Goal: Task Accomplishment & Management: Use online tool/utility

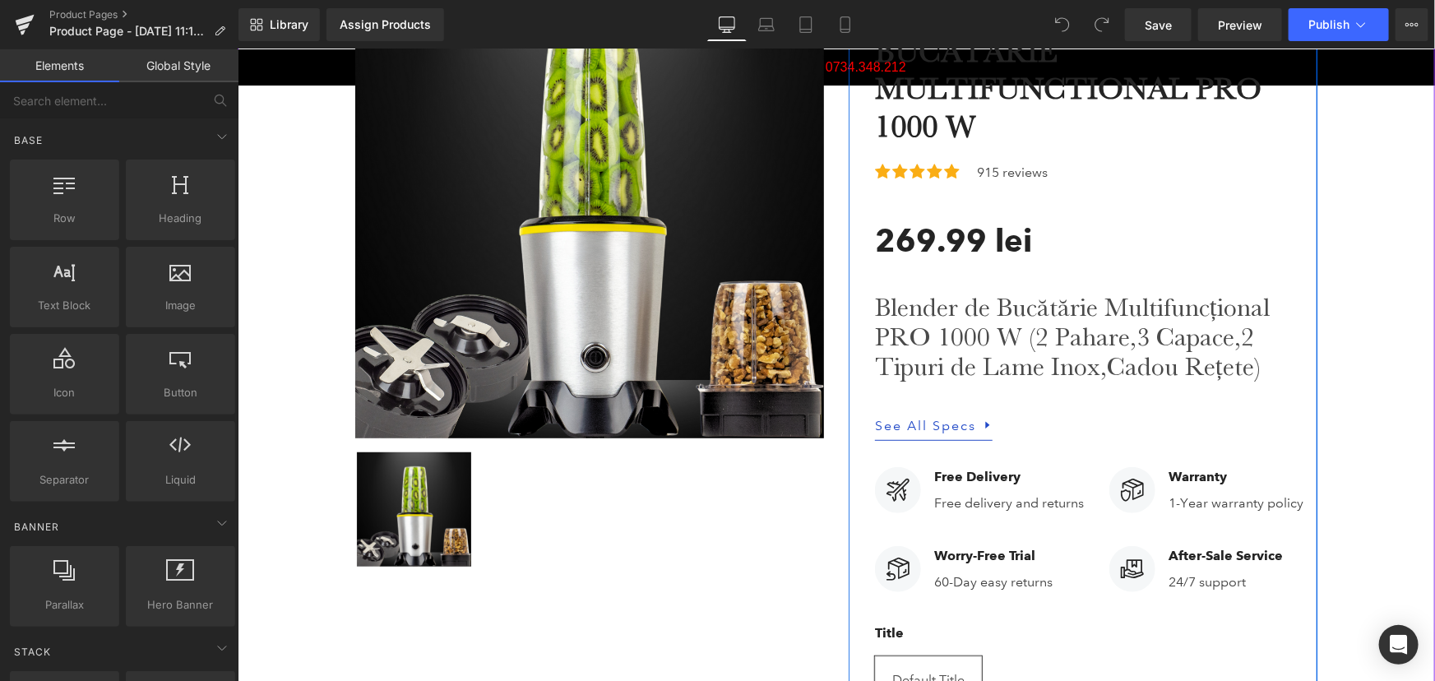
scroll to position [298, 0]
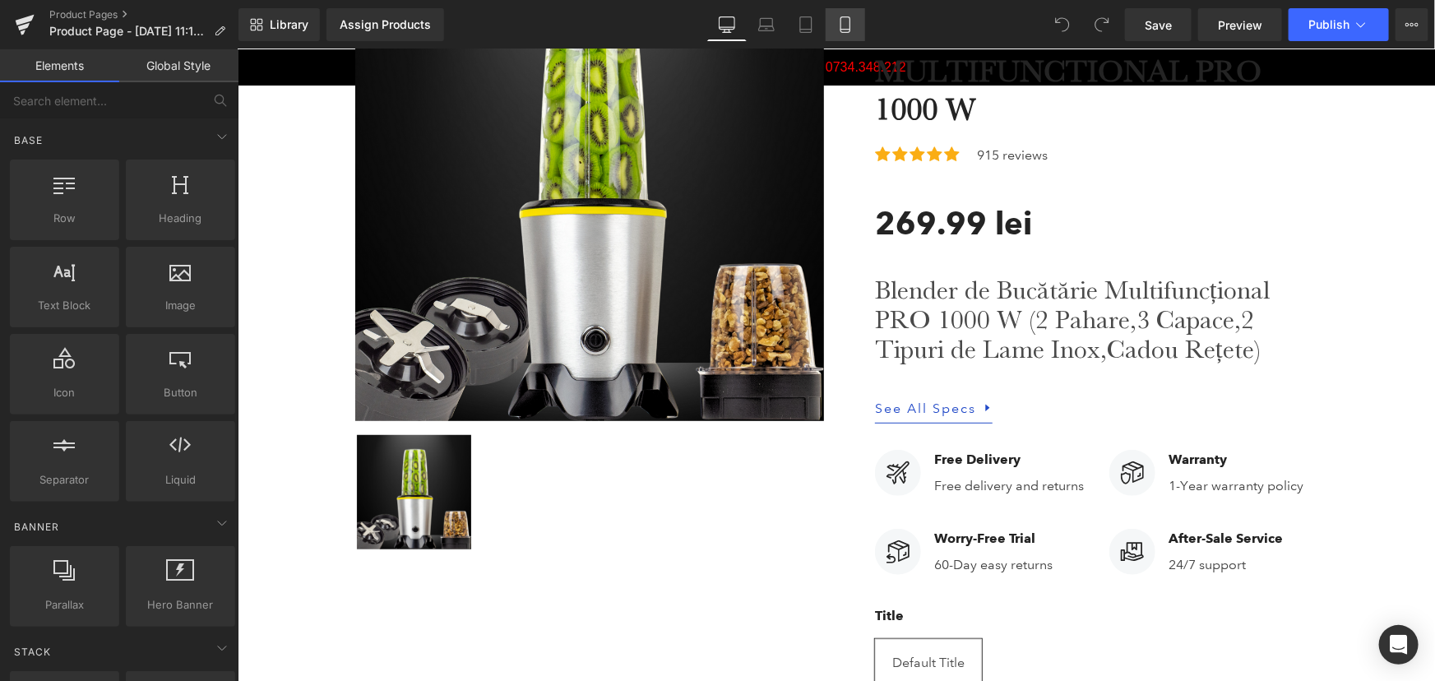
click at [840, 12] on link "Mobile" at bounding box center [844, 24] width 39 height 33
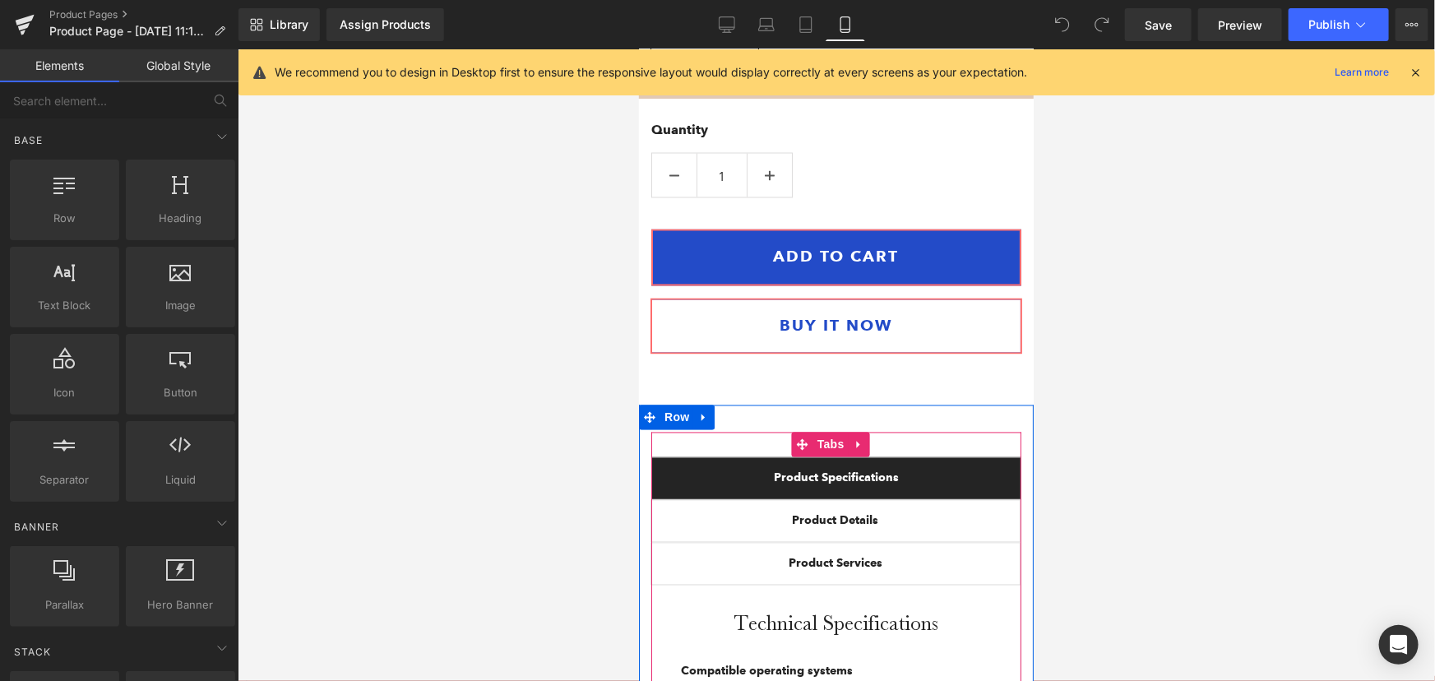
scroll to position [1495, 0]
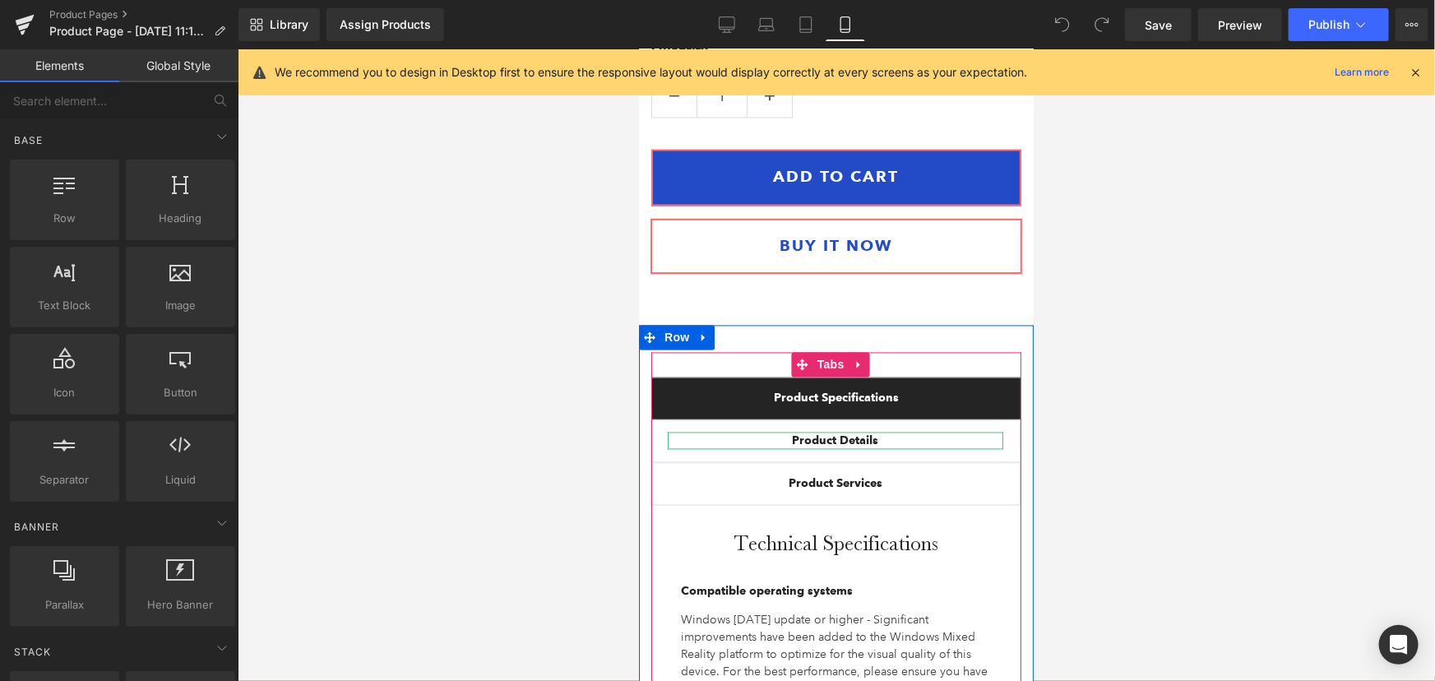
click at [842, 433] on strong "Product Details" at bounding box center [835, 440] width 86 height 14
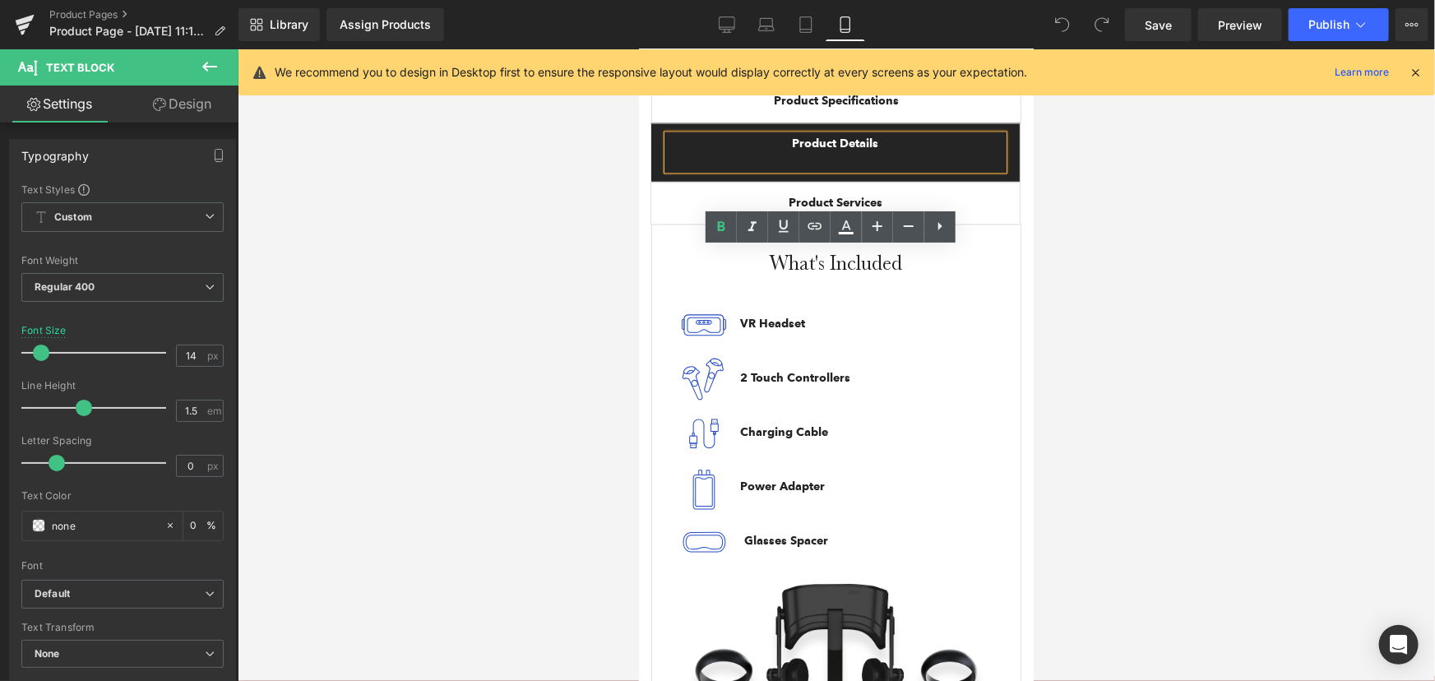
scroll to position [1793, 0]
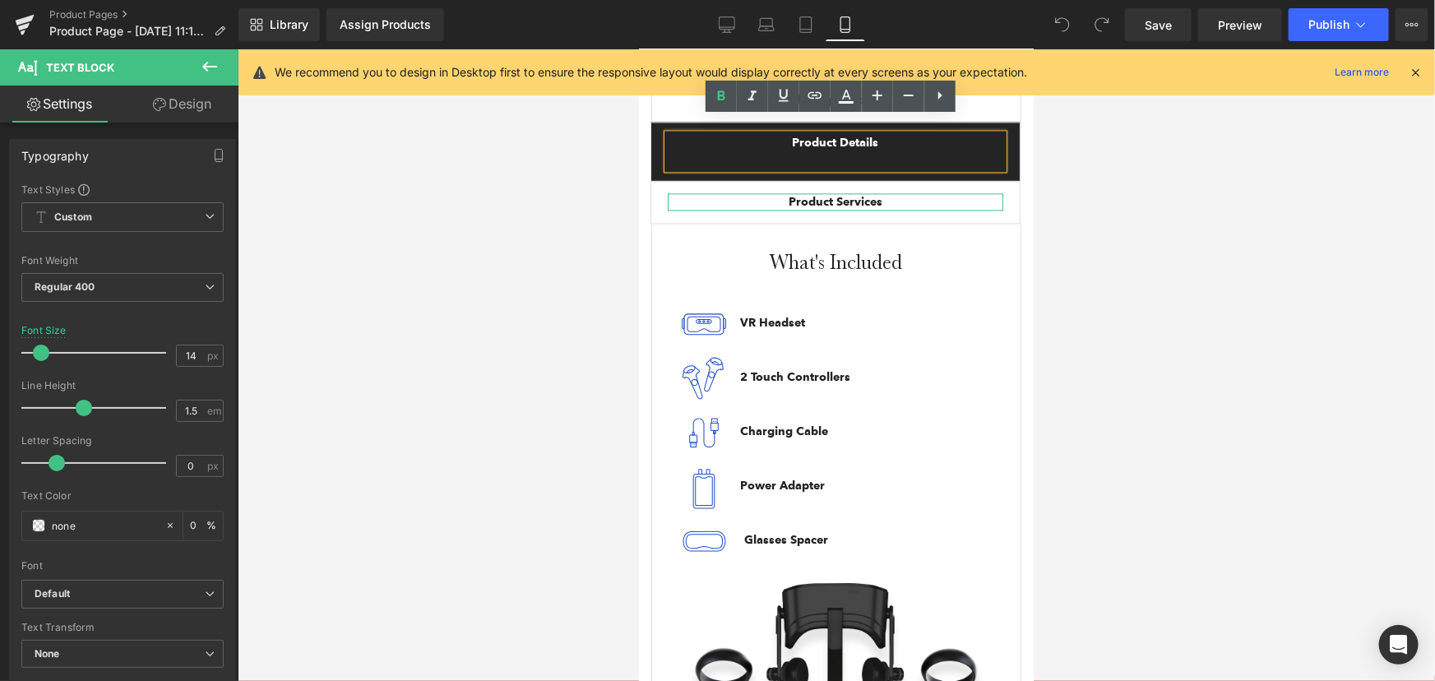
click at [845, 192] on div at bounding box center [834, 194] width 335 height 4
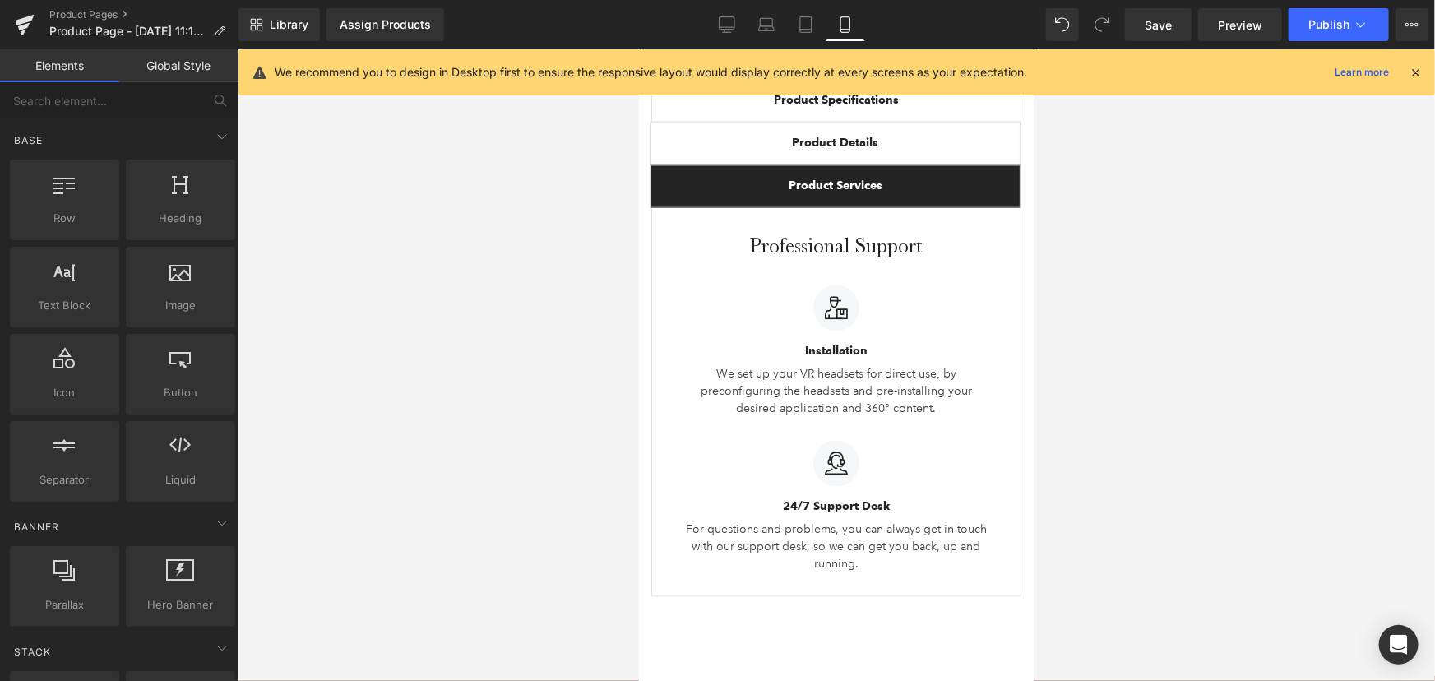
click at [1219, 255] on div at bounding box center [836, 364] width 1197 height 631
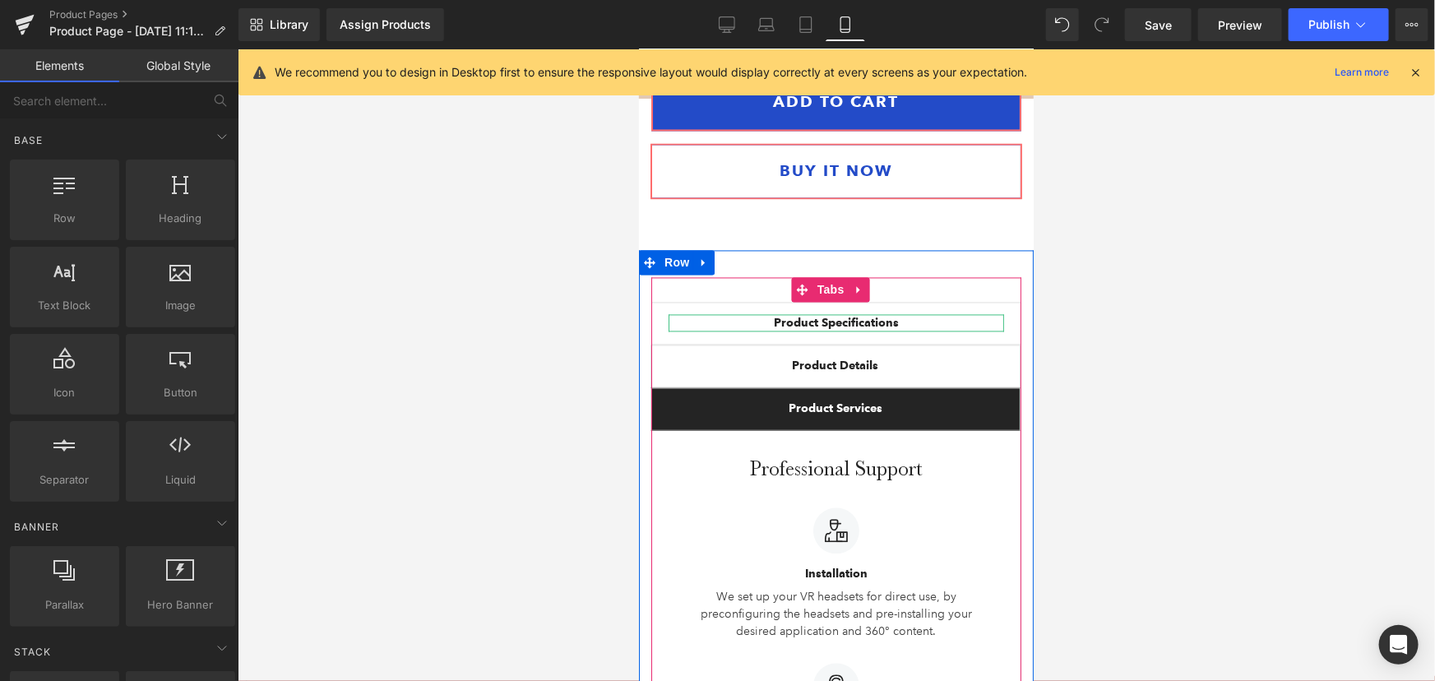
click at [859, 316] on strong "Product Specifications" at bounding box center [835, 323] width 125 height 14
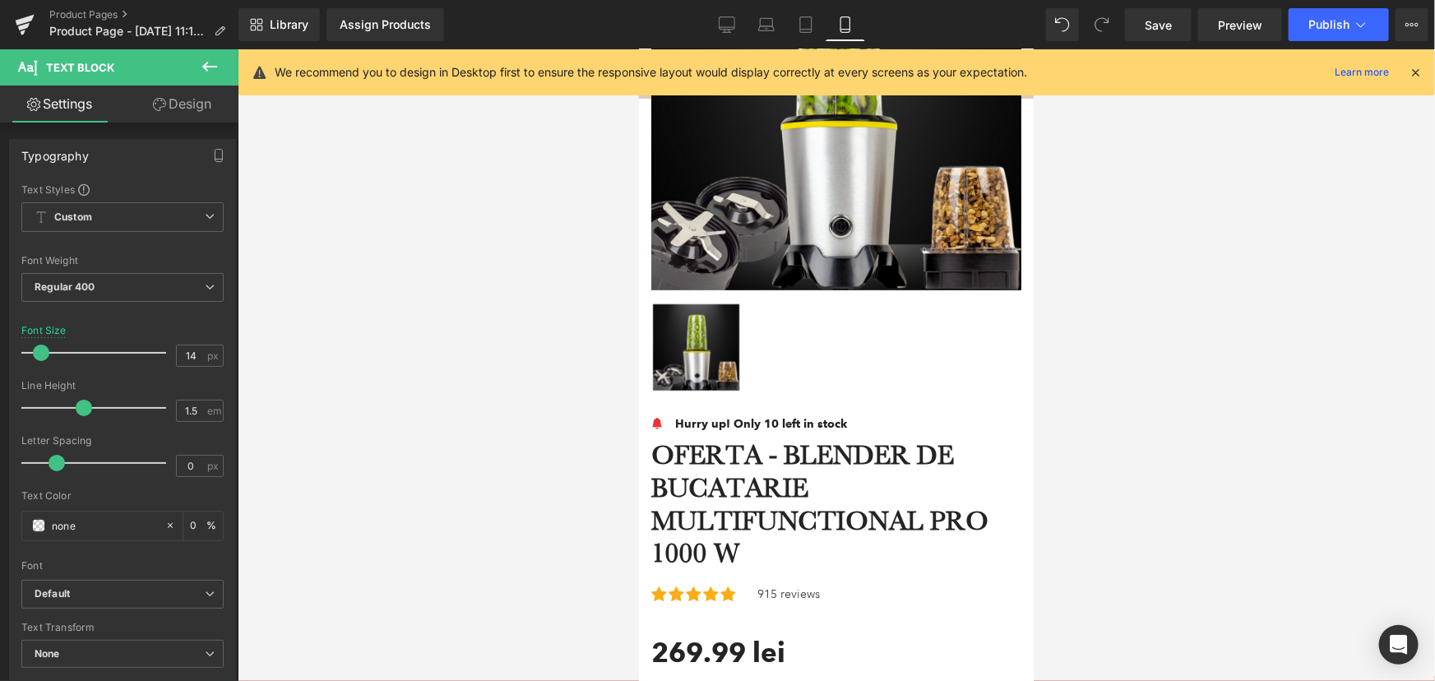
scroll to position [247, 0]
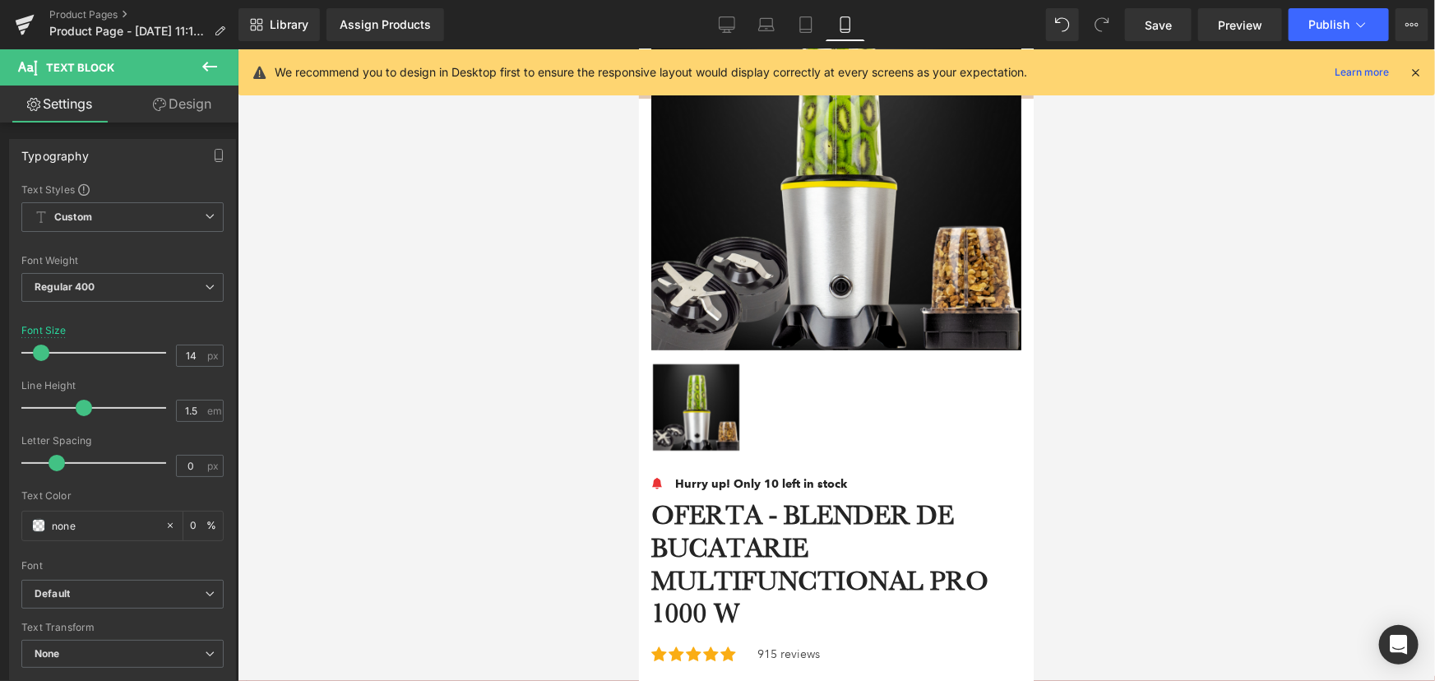
click at [1413, 74] on icon at bounding box center [1414, 72] width 15 height 15
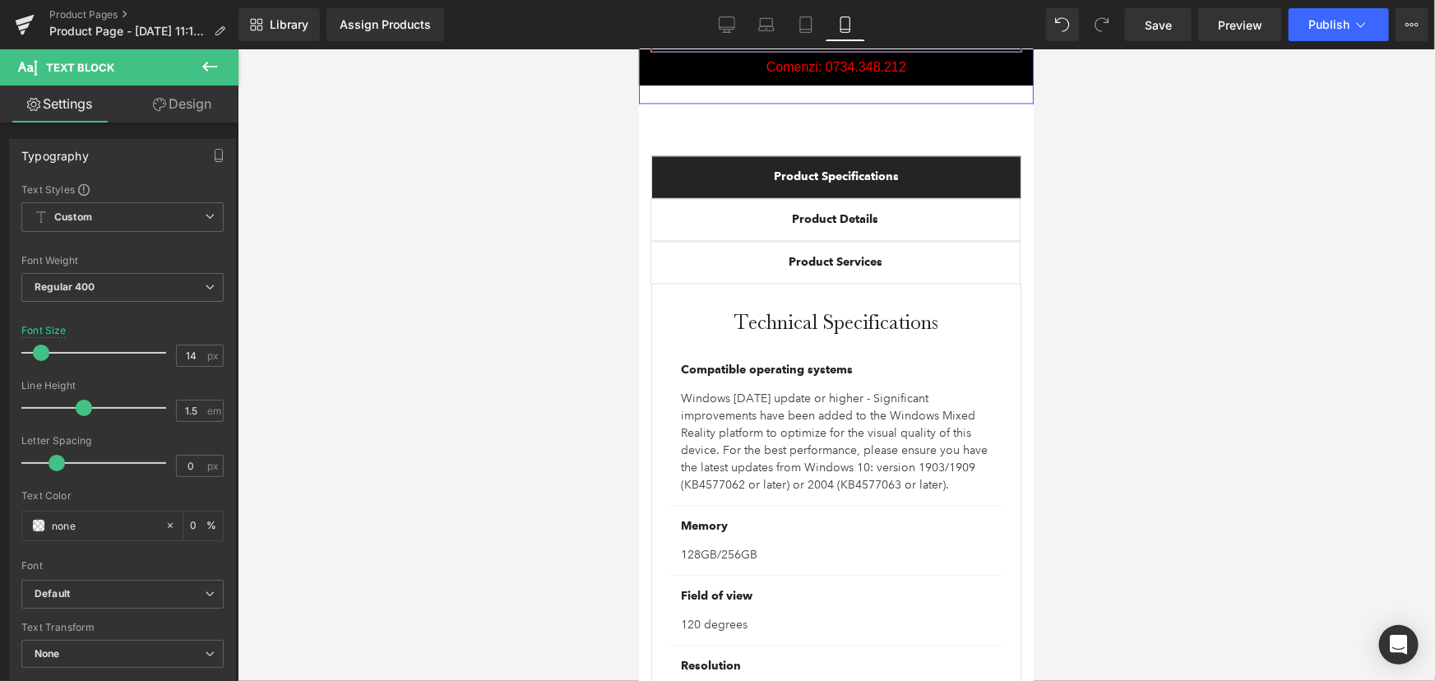
scroll to position [1718, 0]
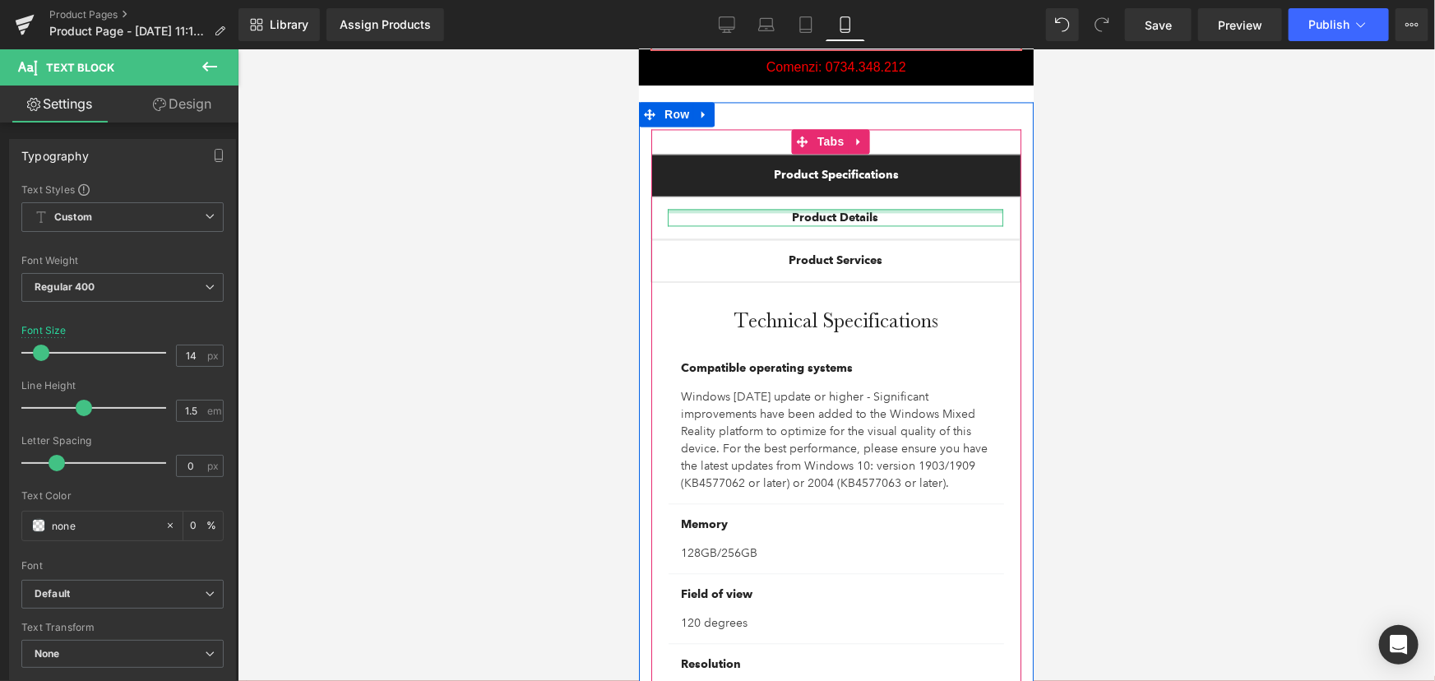
click at [846, 208] on div "Product Details Text Block" at bounding box center [834, 216] width 335 height 17
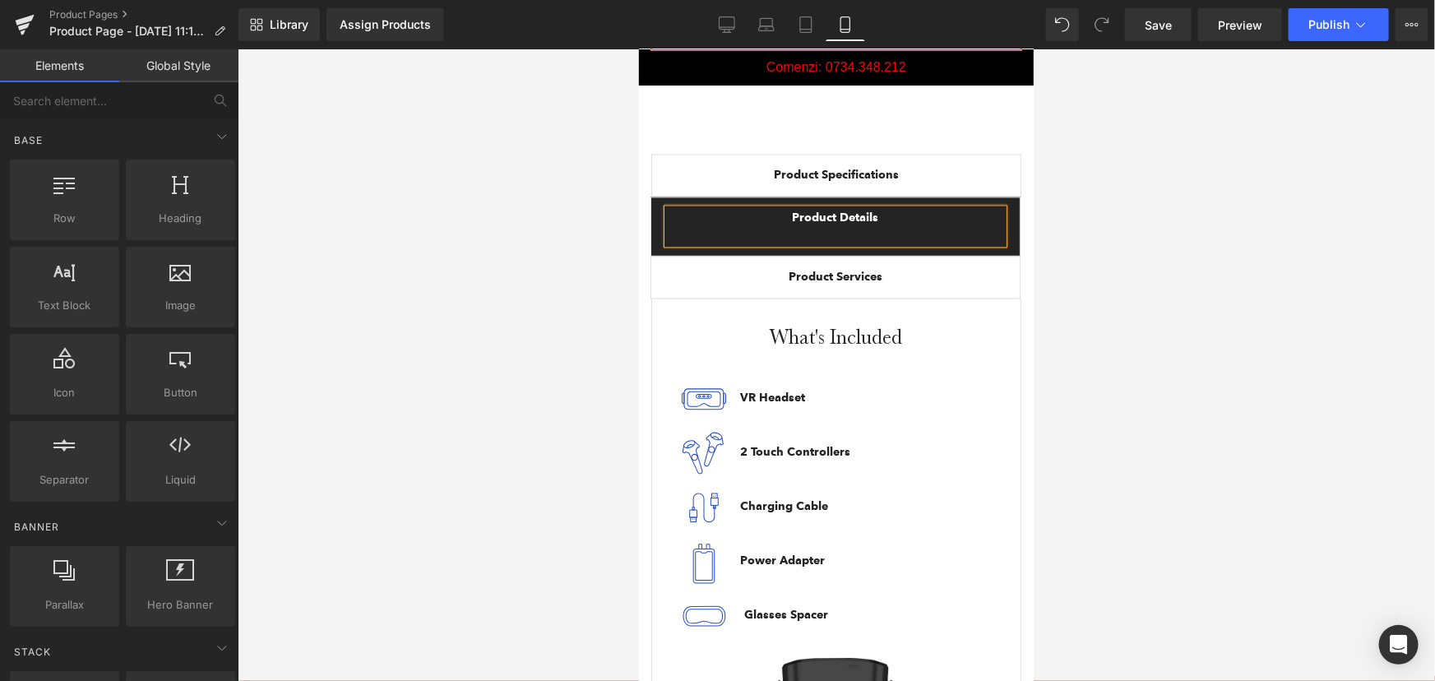
click at [1153, 150] on div at bounding box center [836, 364] width 1197 height 631
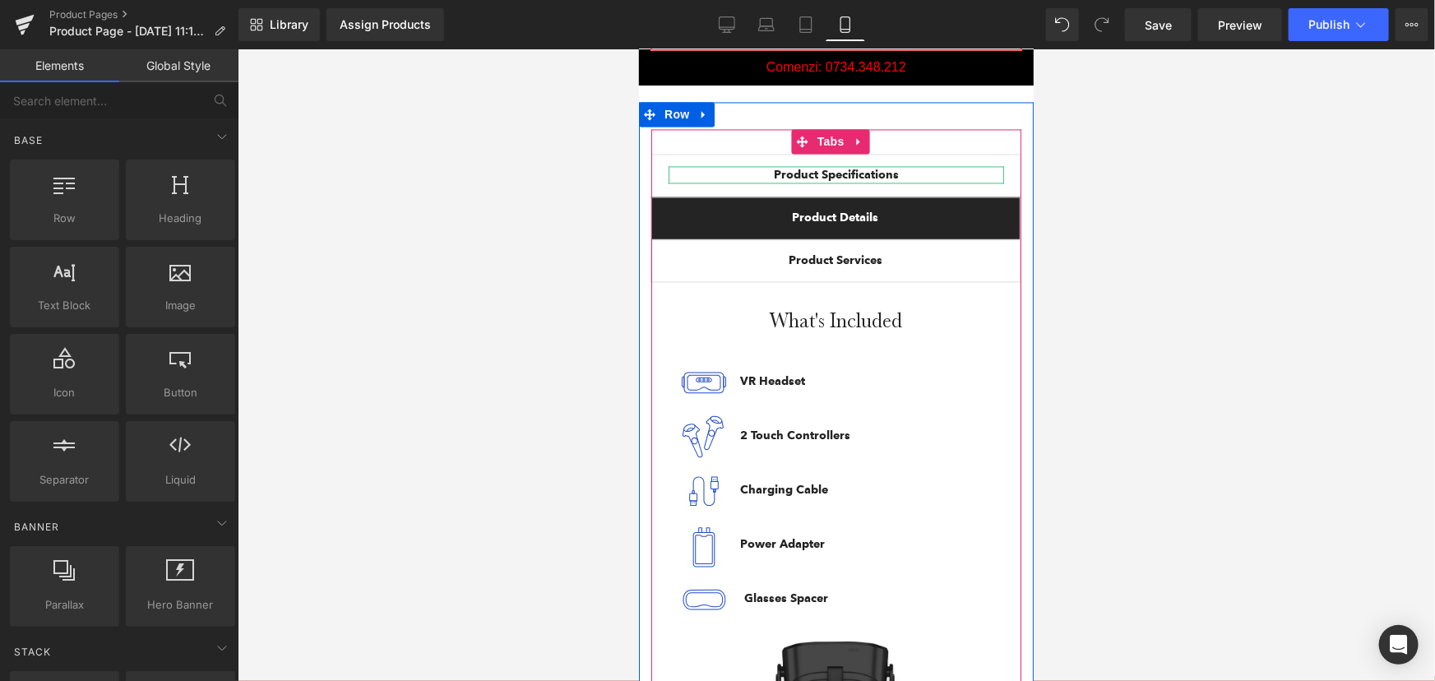
click at [881, 167] on strong "Product Specifications" at bounding box center [835, 174] width 125 height 14
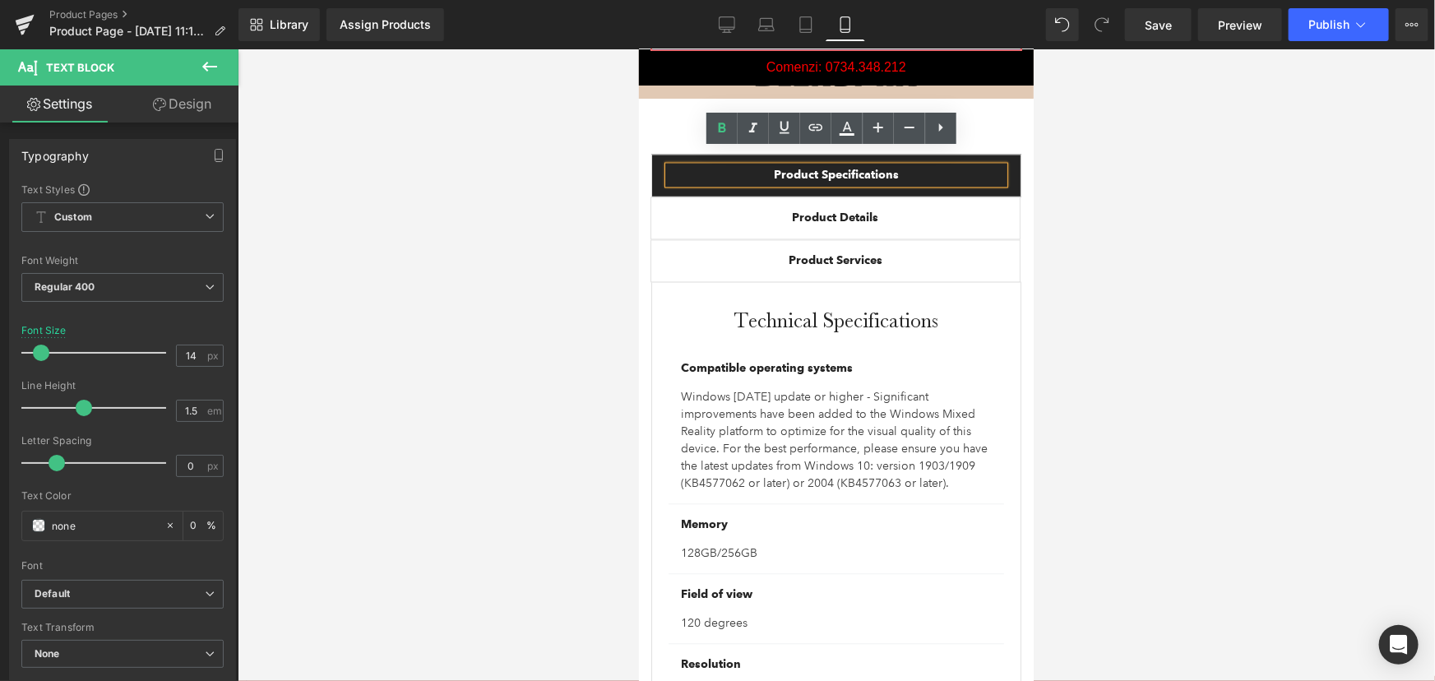
click at [638, 49] on div at bounding box center [638, 49] width 0 height 0
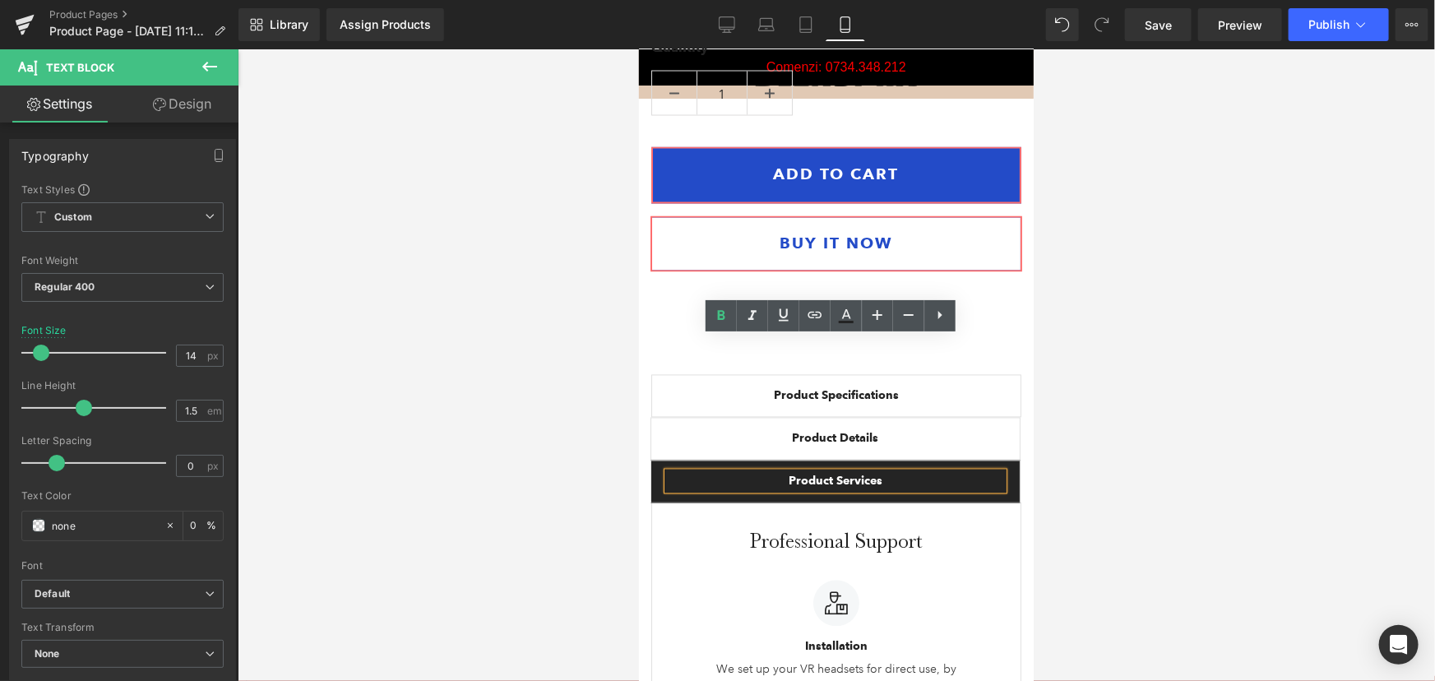
scroll to position [1495, 0]
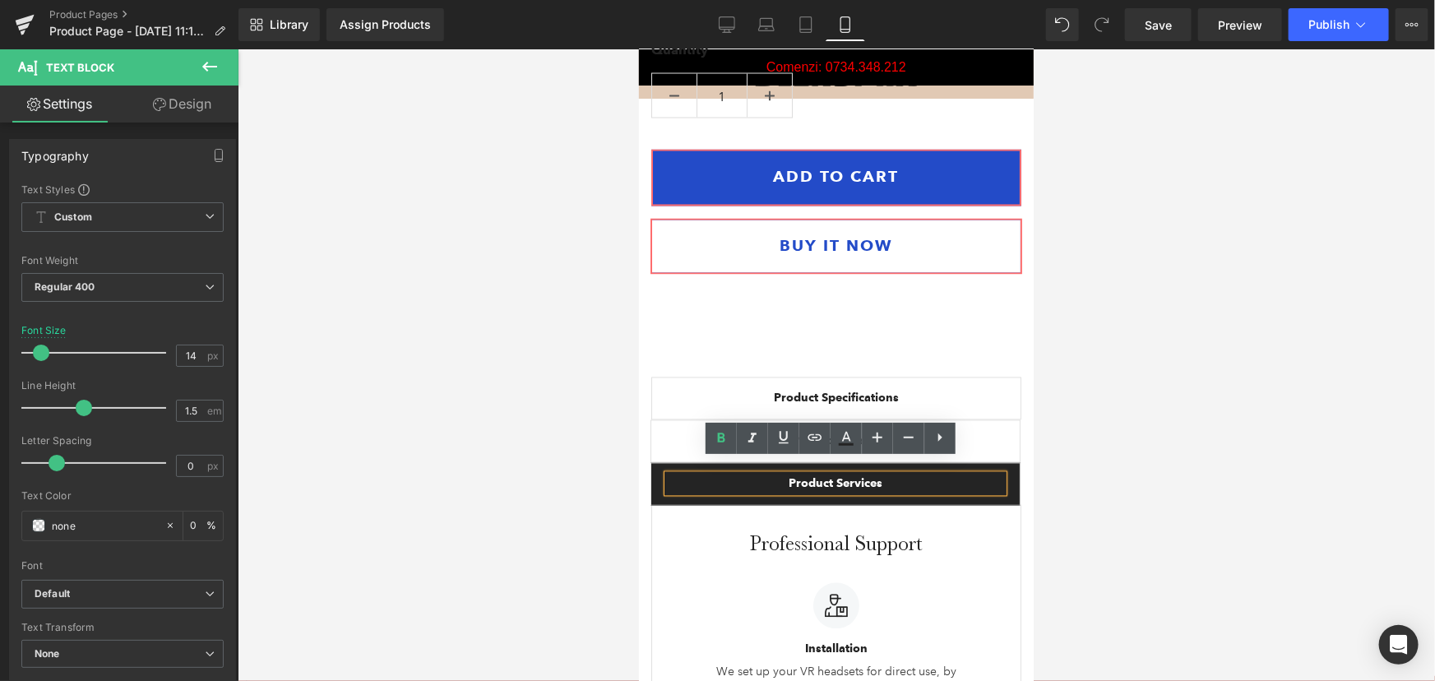
click at [880, 377] on span "Product Specifications Text Block" at bounding box center [835, 397] width 368 height 41
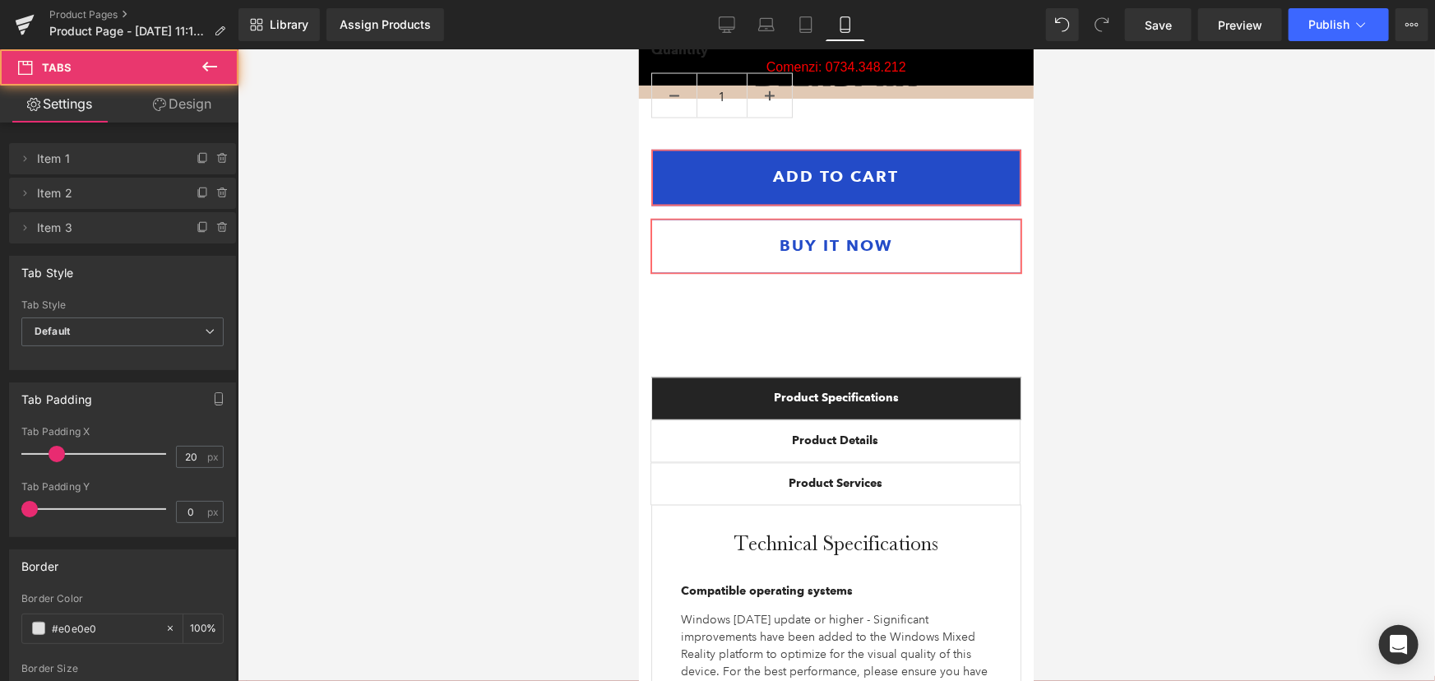
click at [1171, 352] on div at bounding box center [836, 364] width 1197 height 631
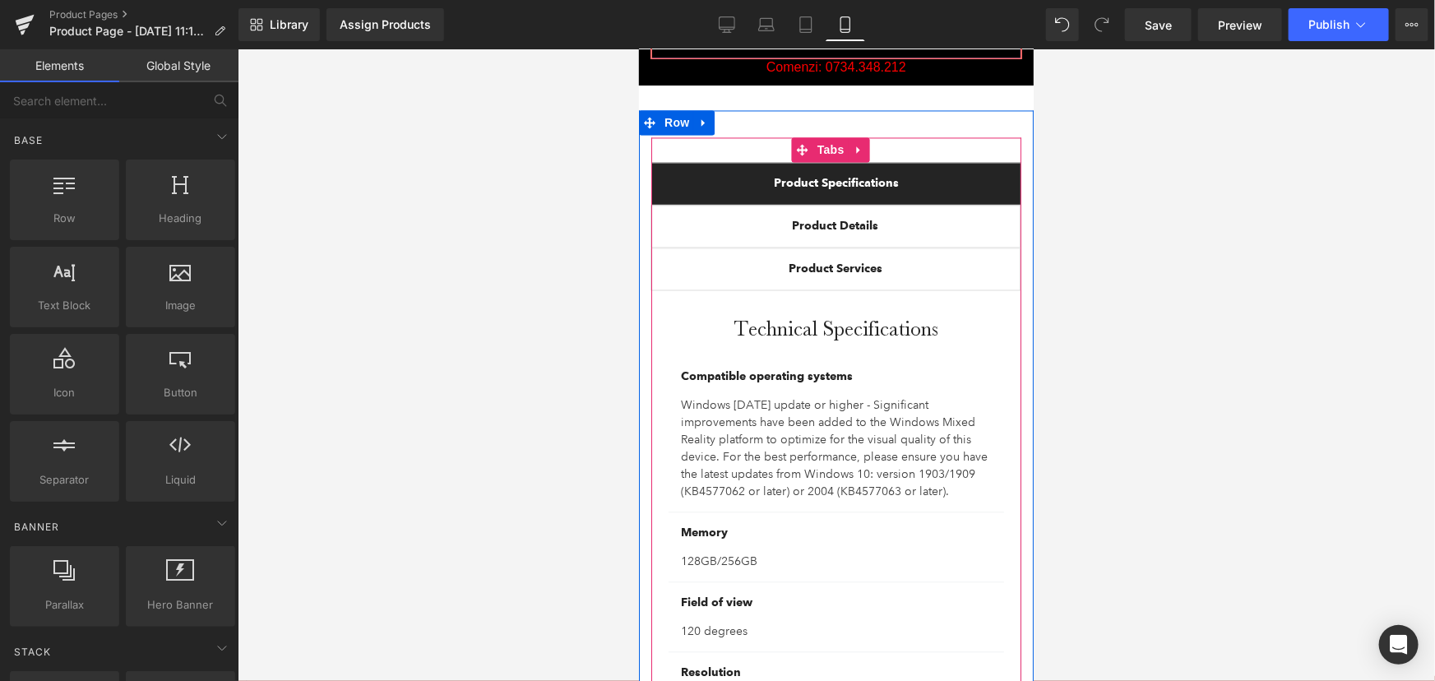
scroll to position [1718, 0]
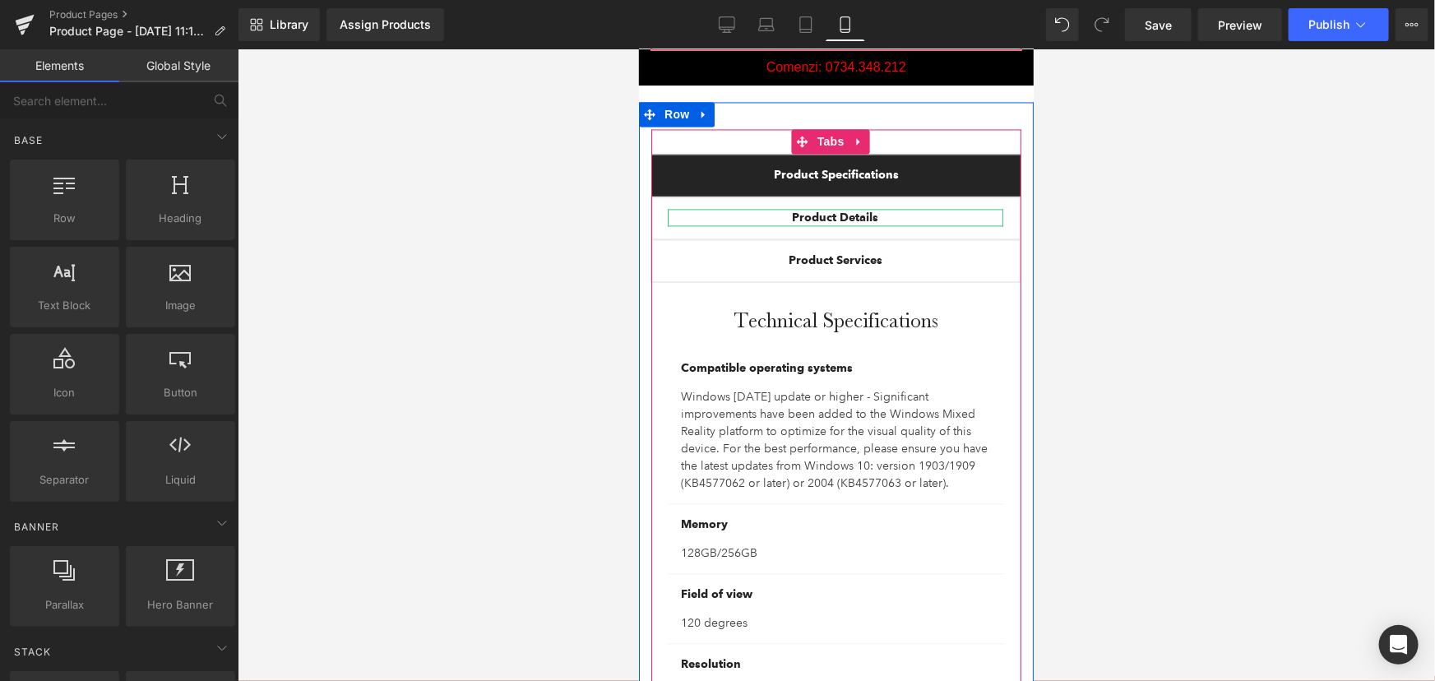
click at [870, 210] on strong "Product Details" at bounding box center [835, 217] width 86 height 14
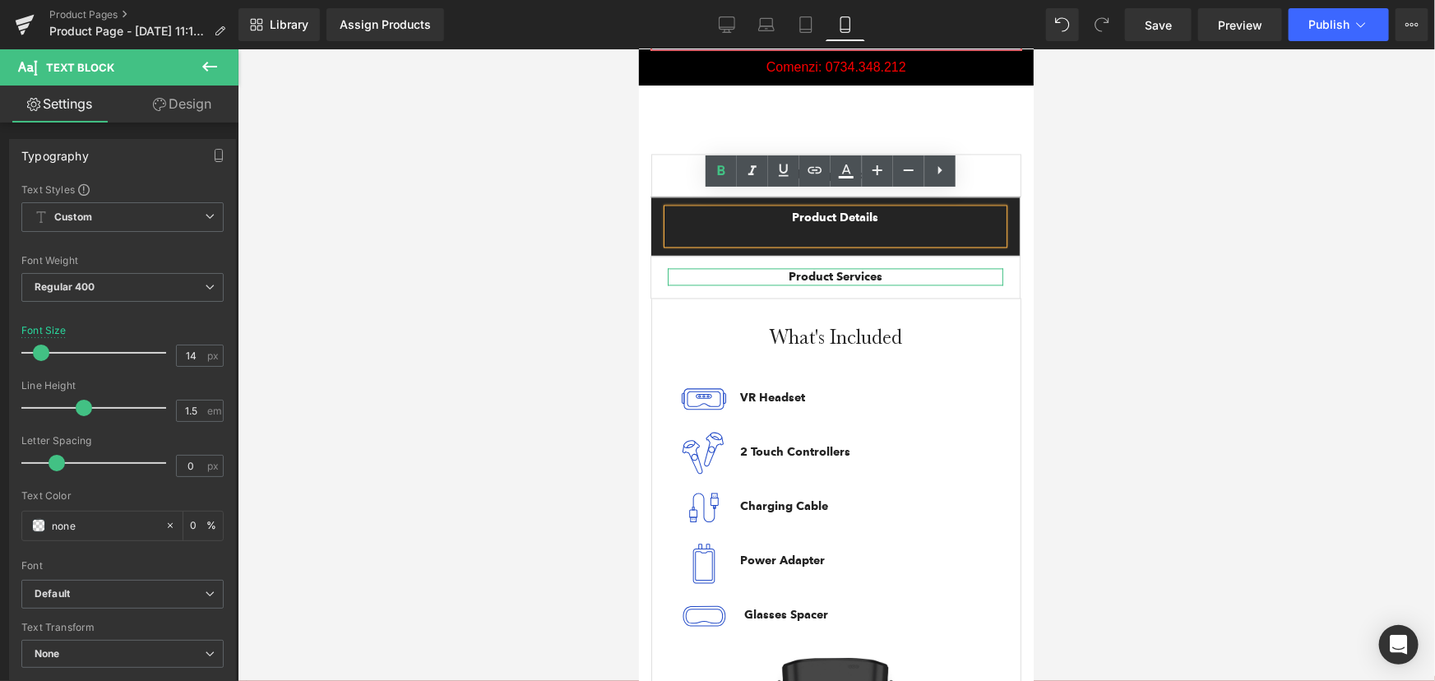
click at [865, 269] on strong "Product Services" at bounding box center [835, 276] width 94 height 14
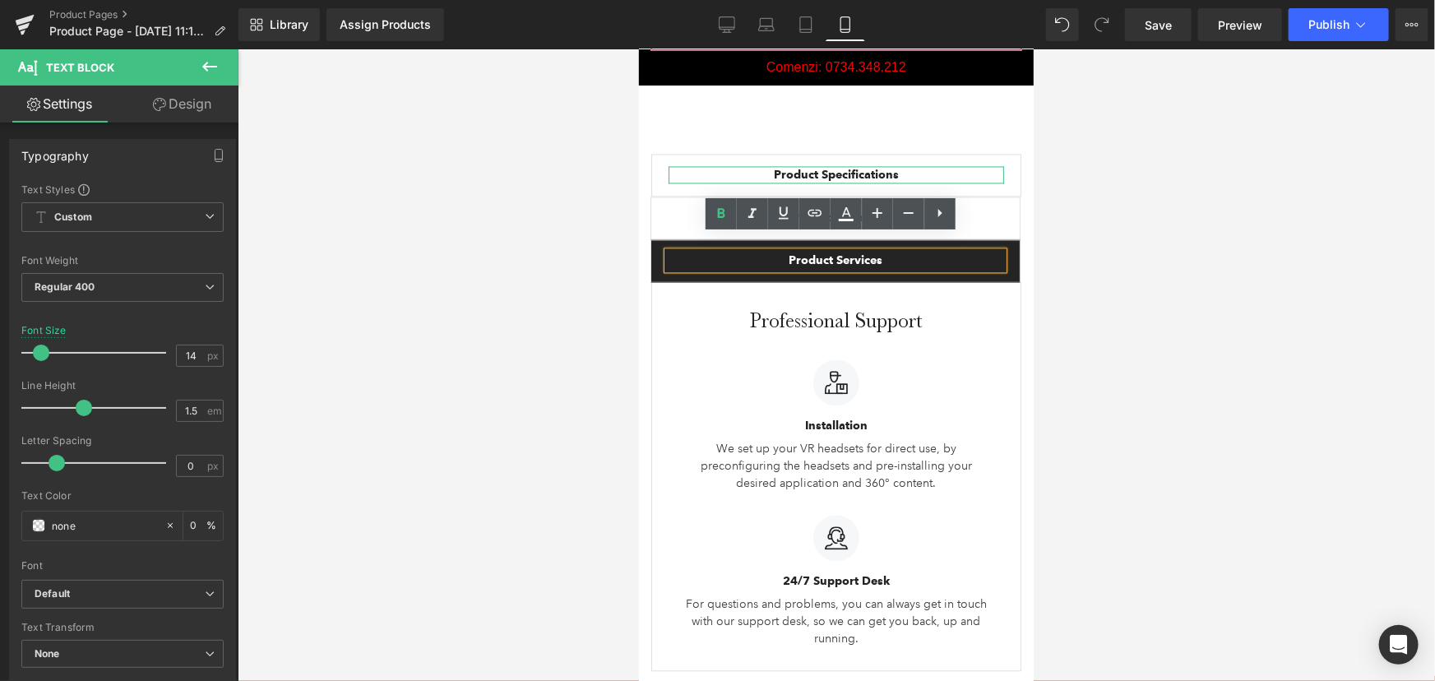
click at [899, 165] on div "Product Specifications" at bounding box center [835, 173] width 335 height 17
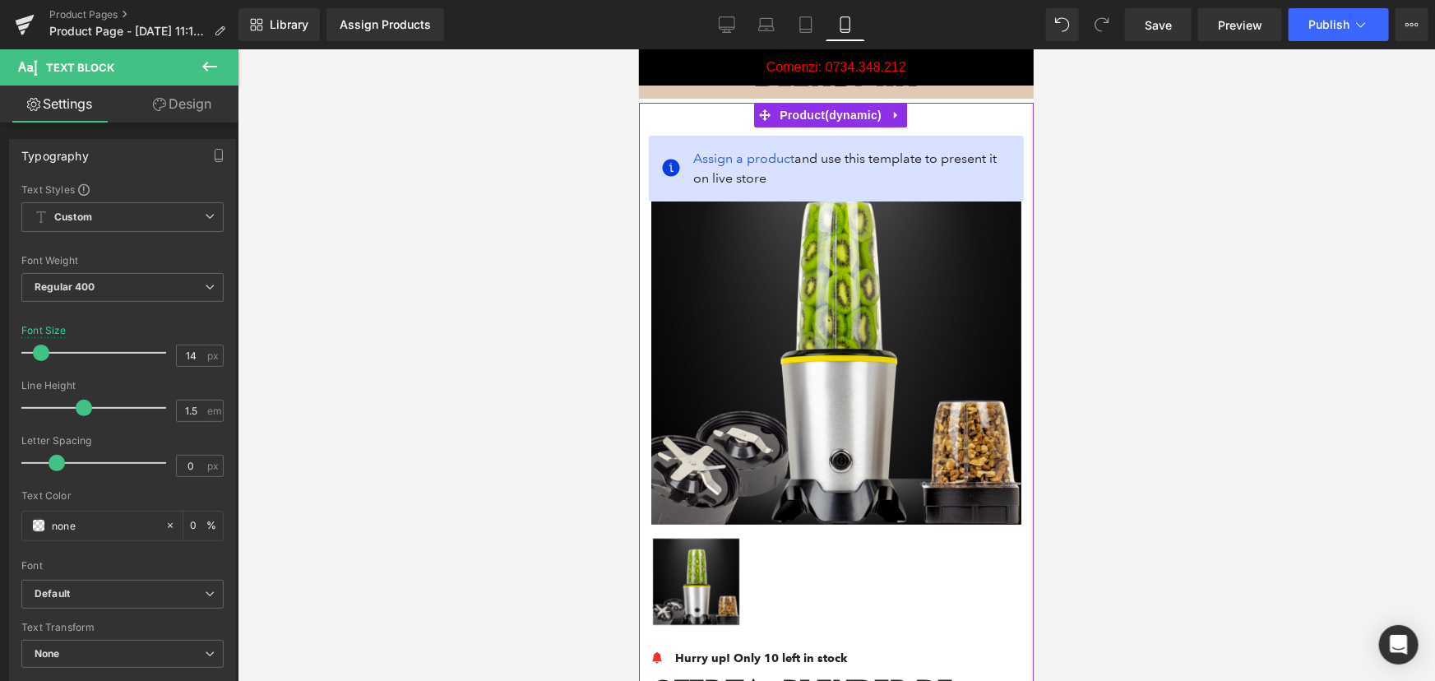
scroll to position [0, 0]
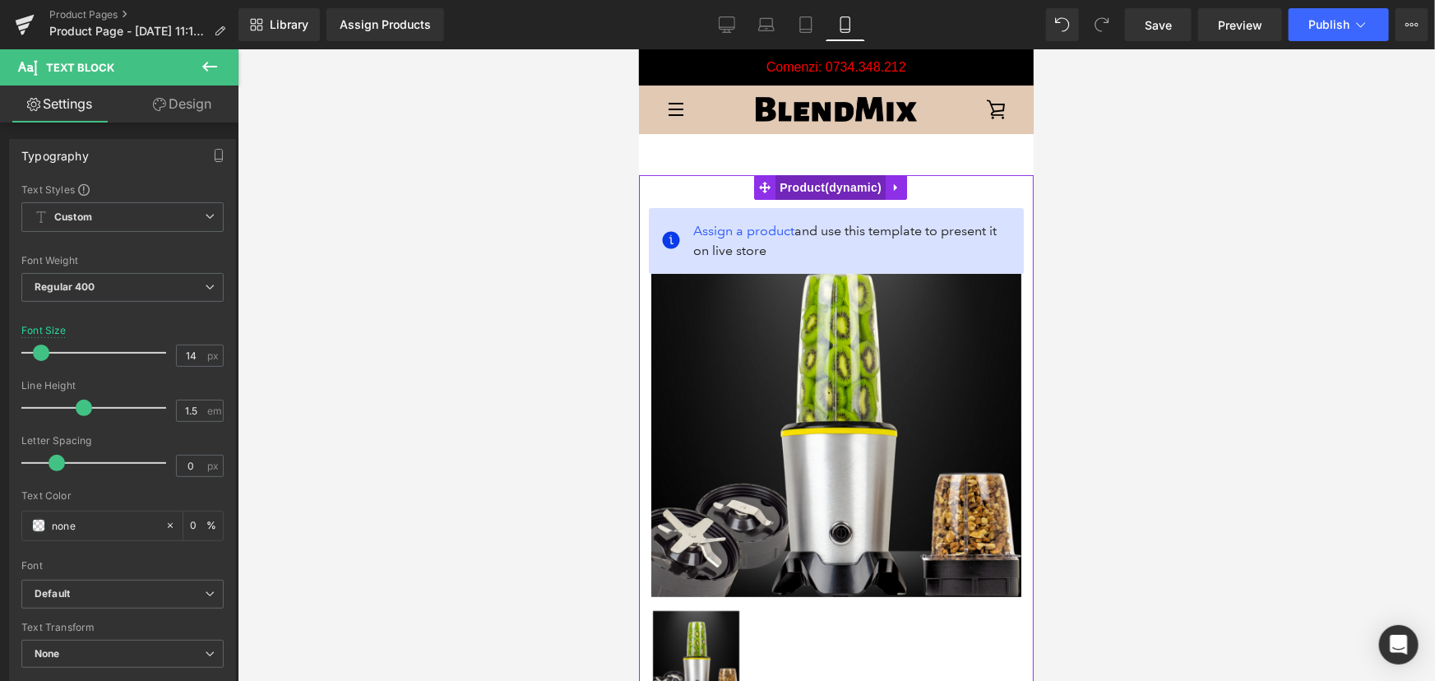
click at [841, 186] on span "Product" at bounding box center [829, 186] width 110 height 25
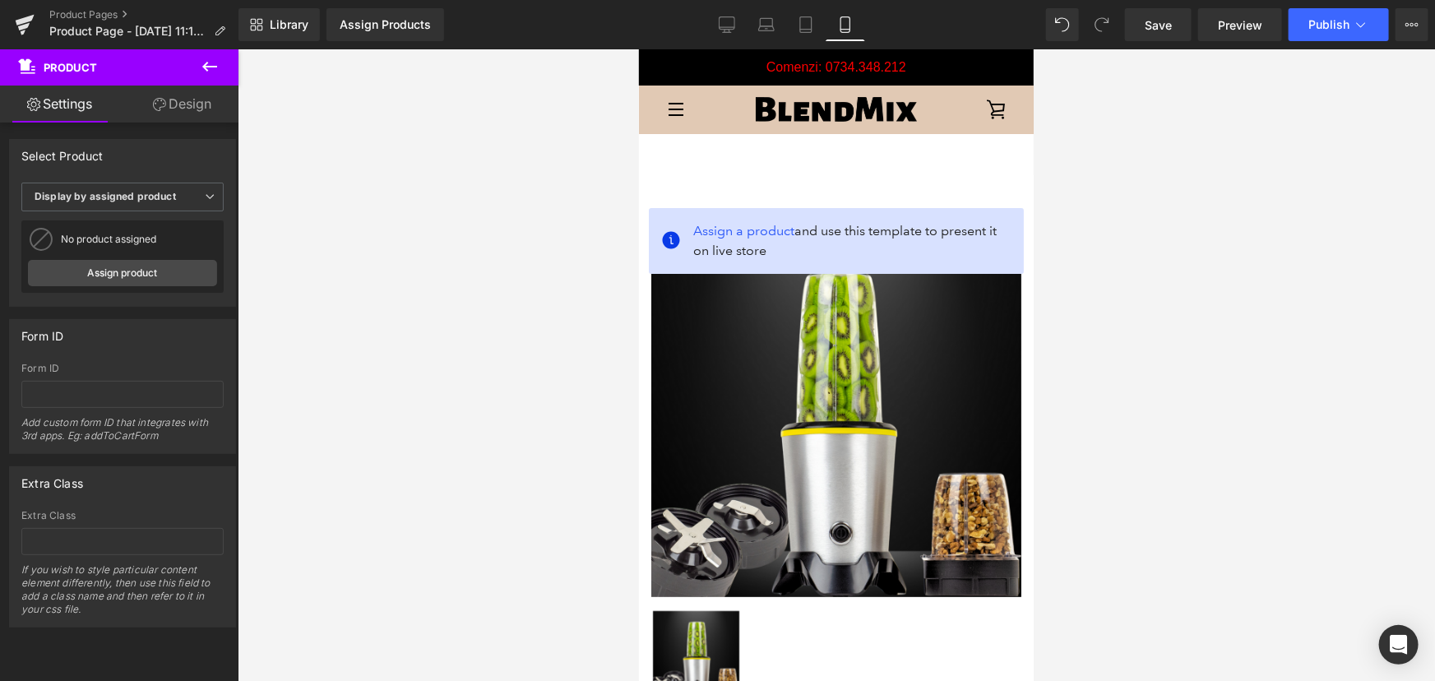
drag, startPoint x: 1029, startPoint y: 336, endPoint x: 1683, endPoint y: 126, distance: 686.6
drag, startPoint x: 1024, startPoint y: 420, endPoint x: 1619, endPoint y: 93, distance: 678.5
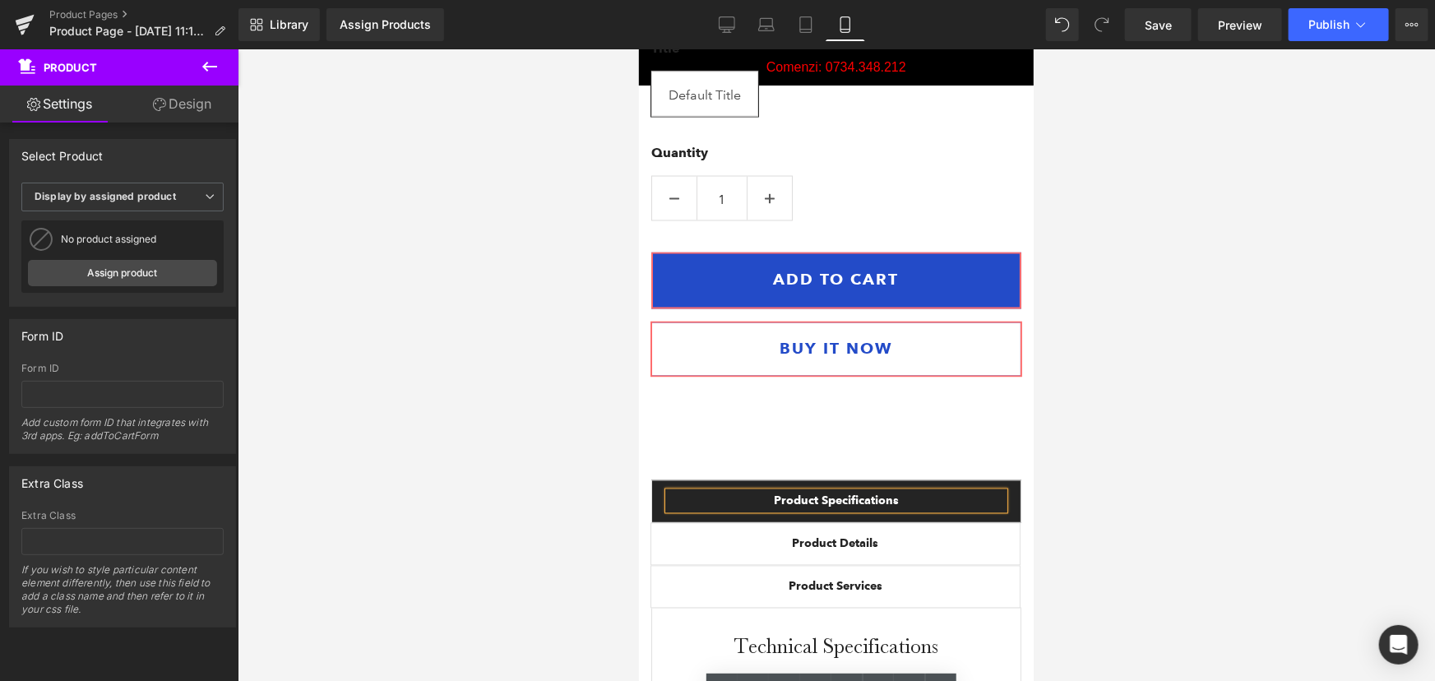
scroll to position [1420, 0]
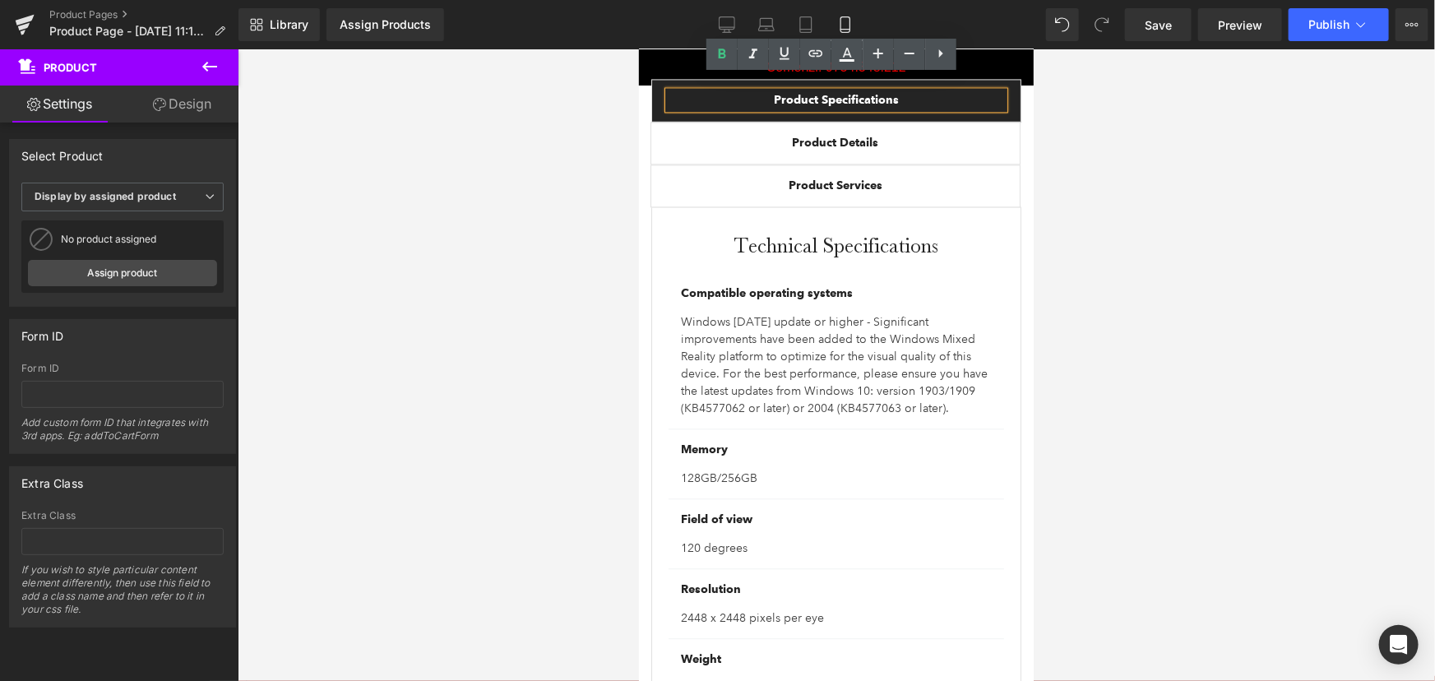
click at [1163, 481] on div at bounding box center [836, 364] width 1197 height 631
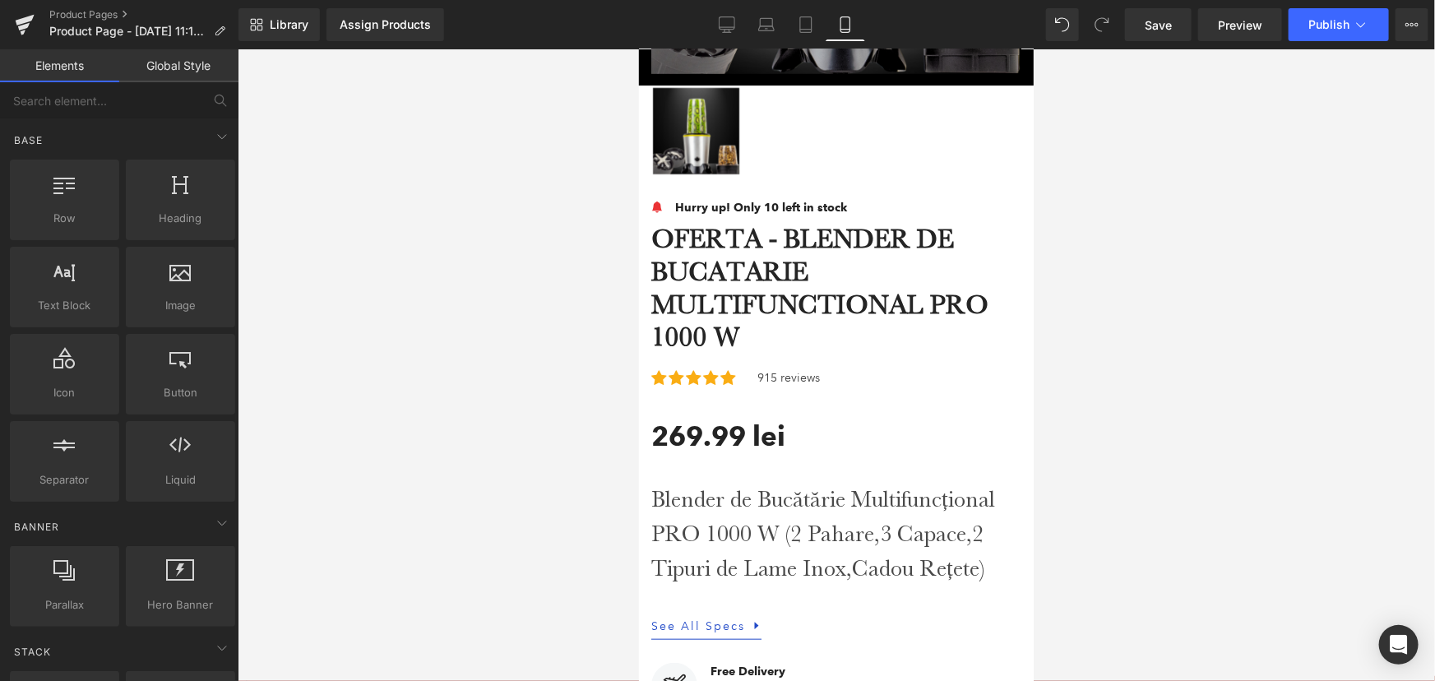
scroll to position [920, 0]
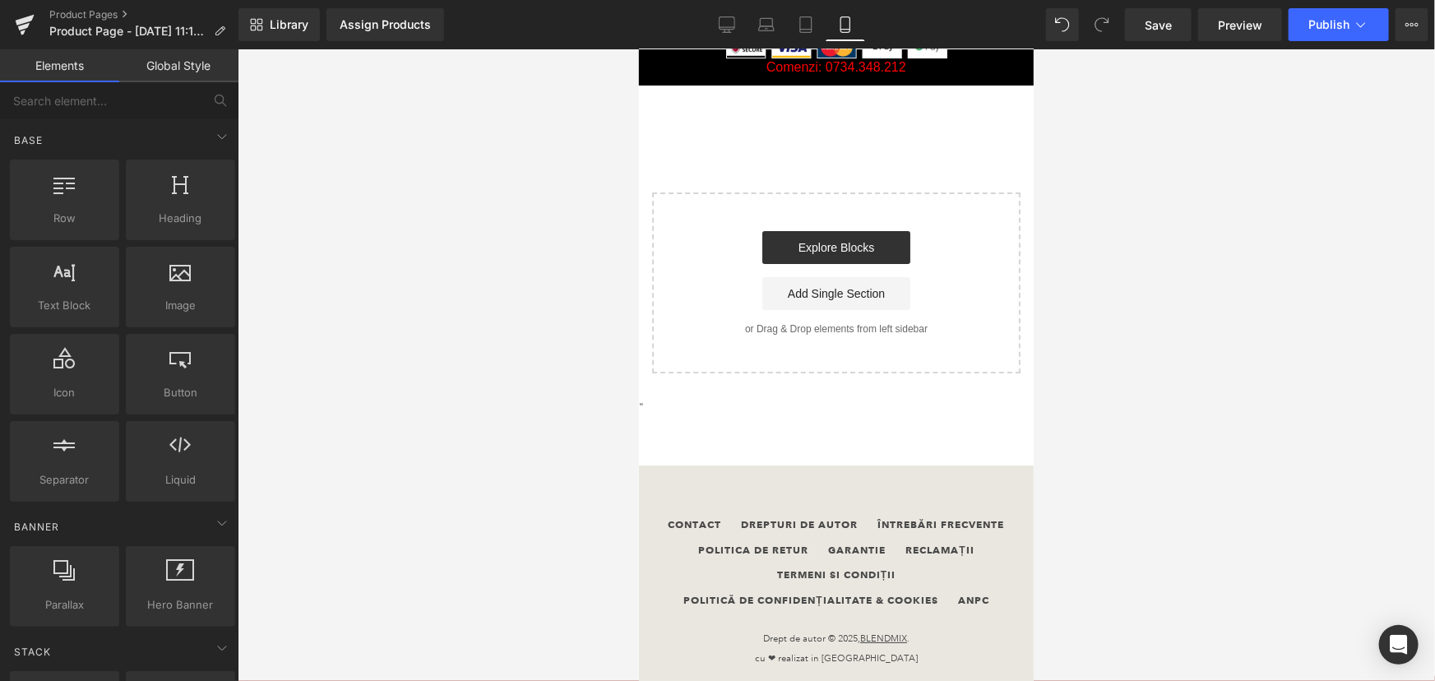
drag, startPoint x: 1028, startPoint y: 102, endPoint x: 1676, endPoint y: 685, distance: 872.1
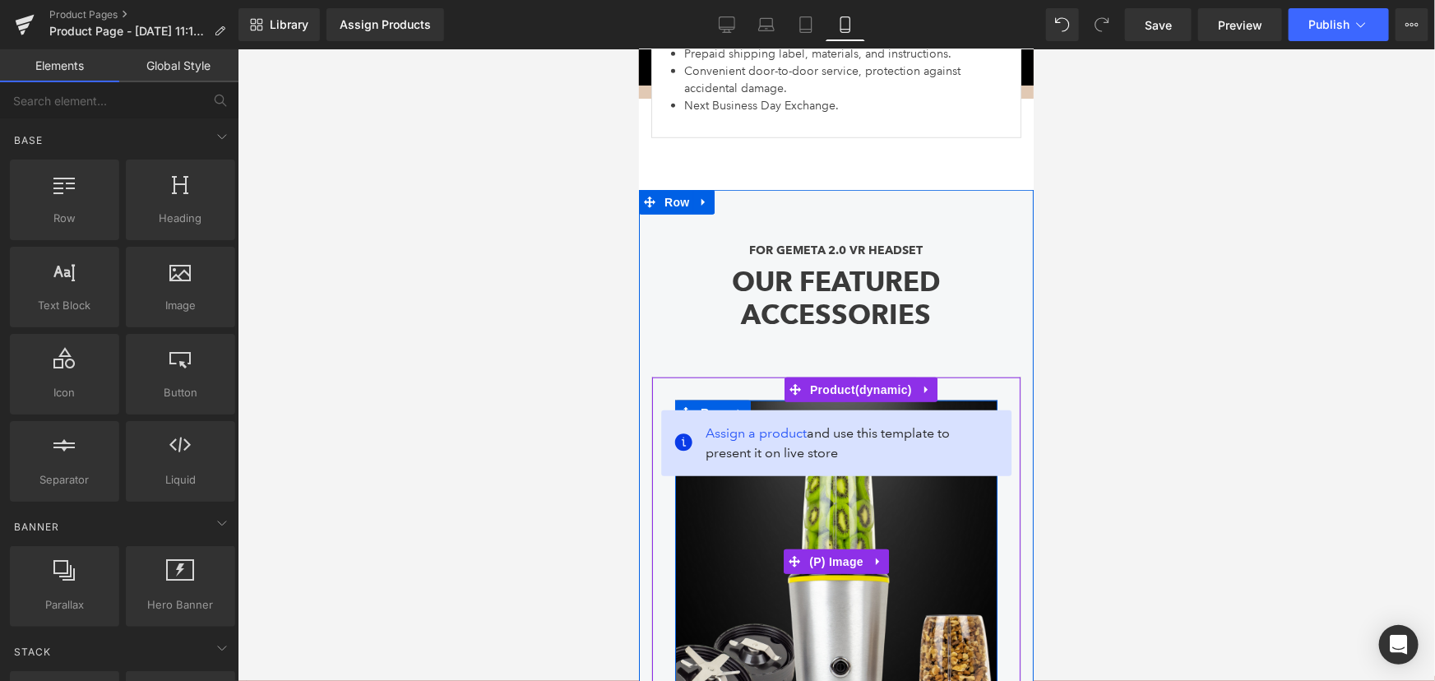
scroll to position [6631, 0]
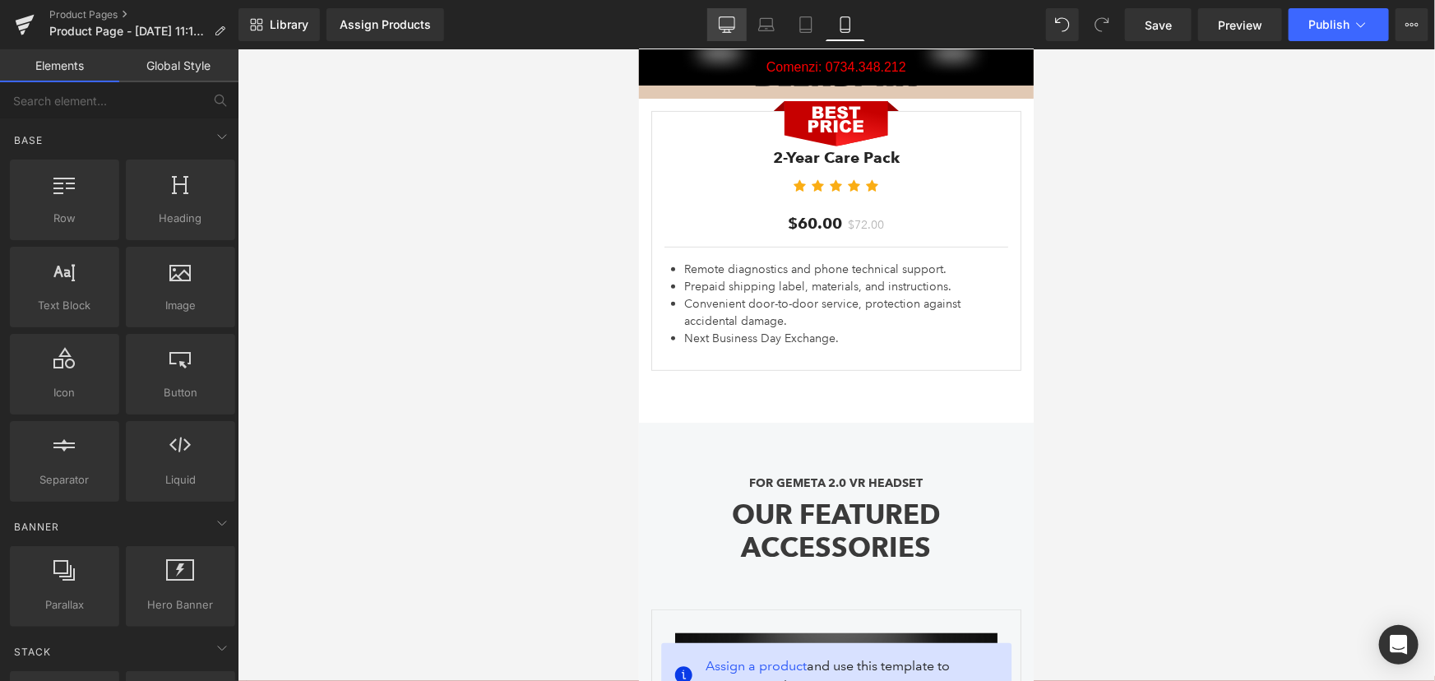
drag, startPoint x: 731, startPoint y: 15, endPoint x: 617, endPoint y: 162, distance: 185.8
click at [731, 15] on link "Desktop" at bounding box center [726, 24] width 39 height 33
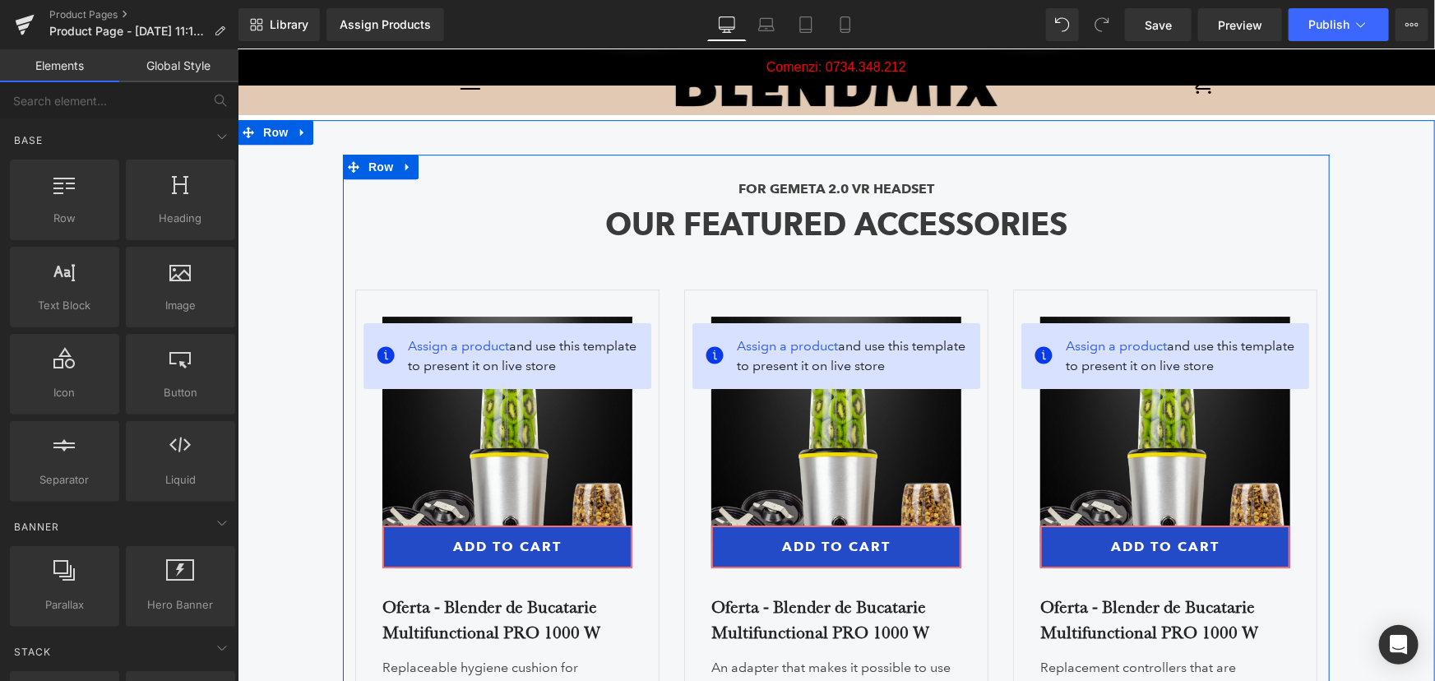
scroll to position [5731, 0]
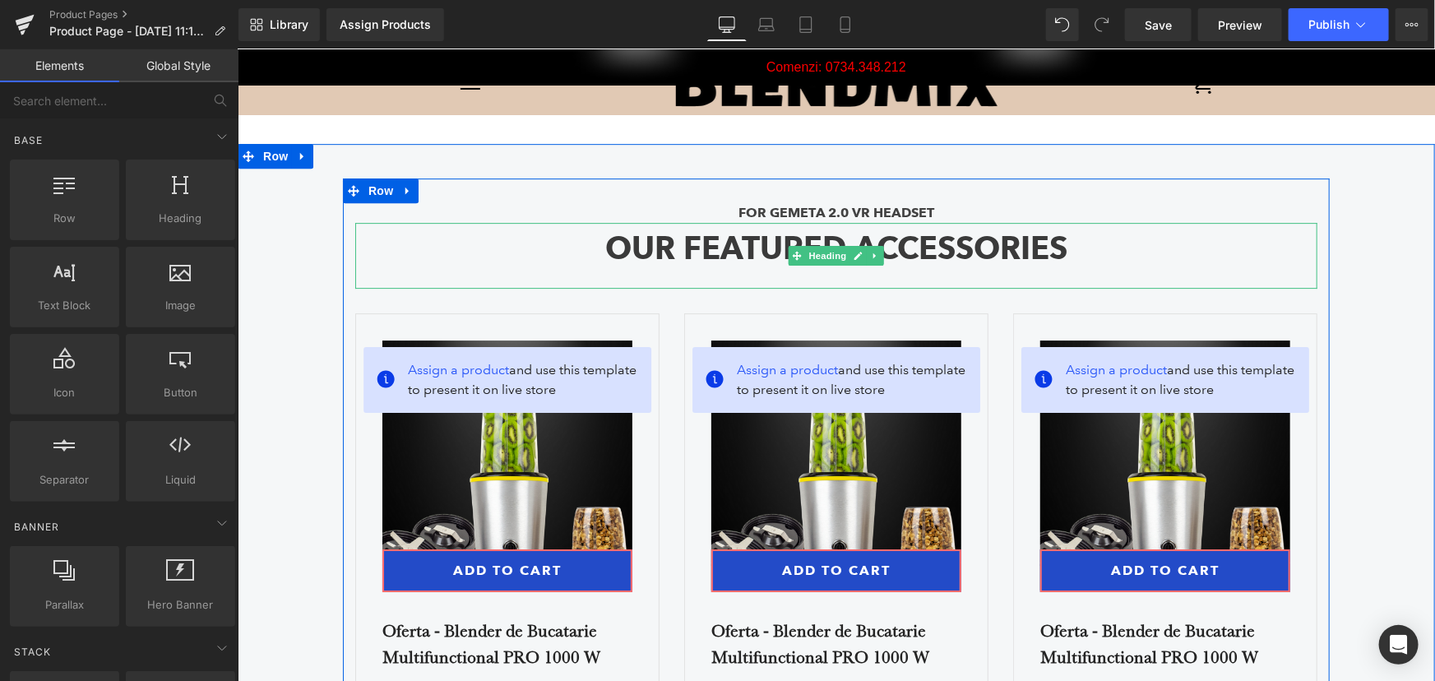
click at [1036, 243] on strong "OUR FEATURED ACCESSORIES" at bounding box center [835, 247] width 462 height 39
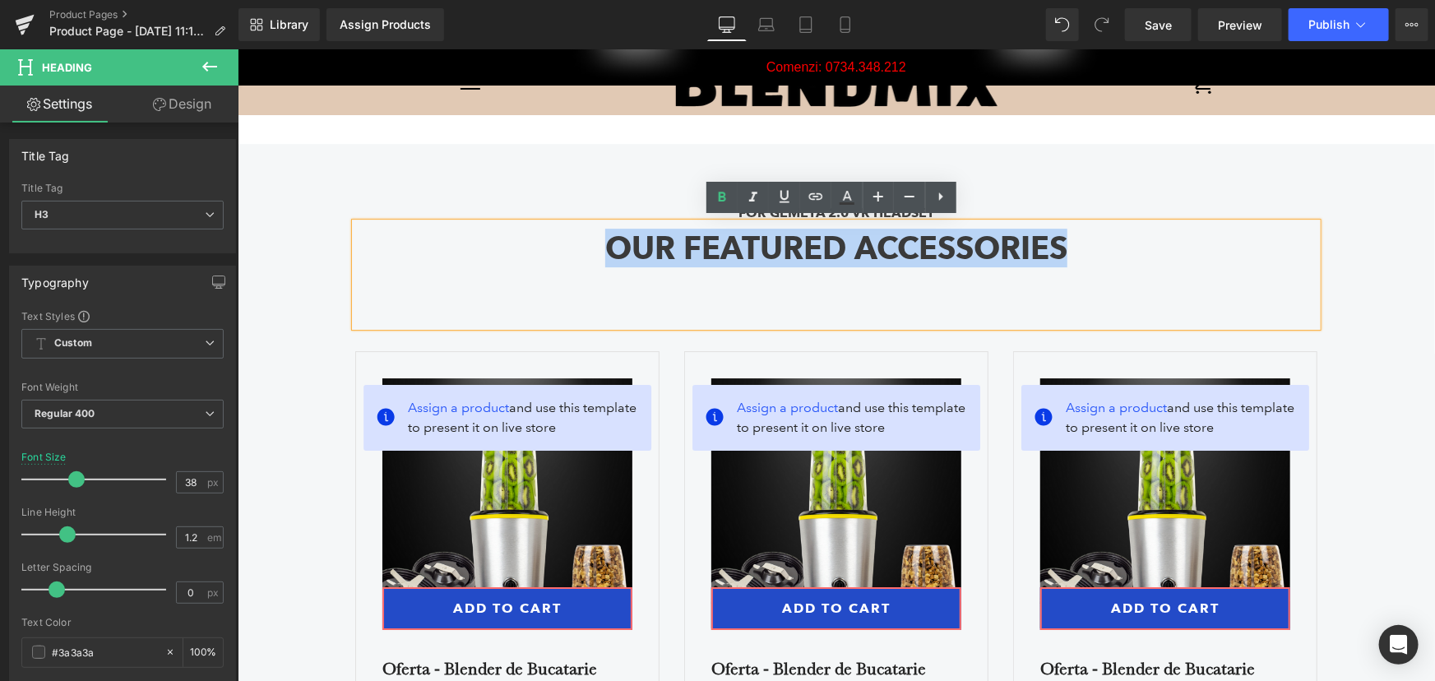
drag, startPoint x: 1075, startPoint y: 243, endPoint x: 589, endPoint y: 260, distance: 486.2
click at [589, 260] on div "OUR FEATURED ACCESSORIES" at bounding box center [835, 273] width 962 height 103
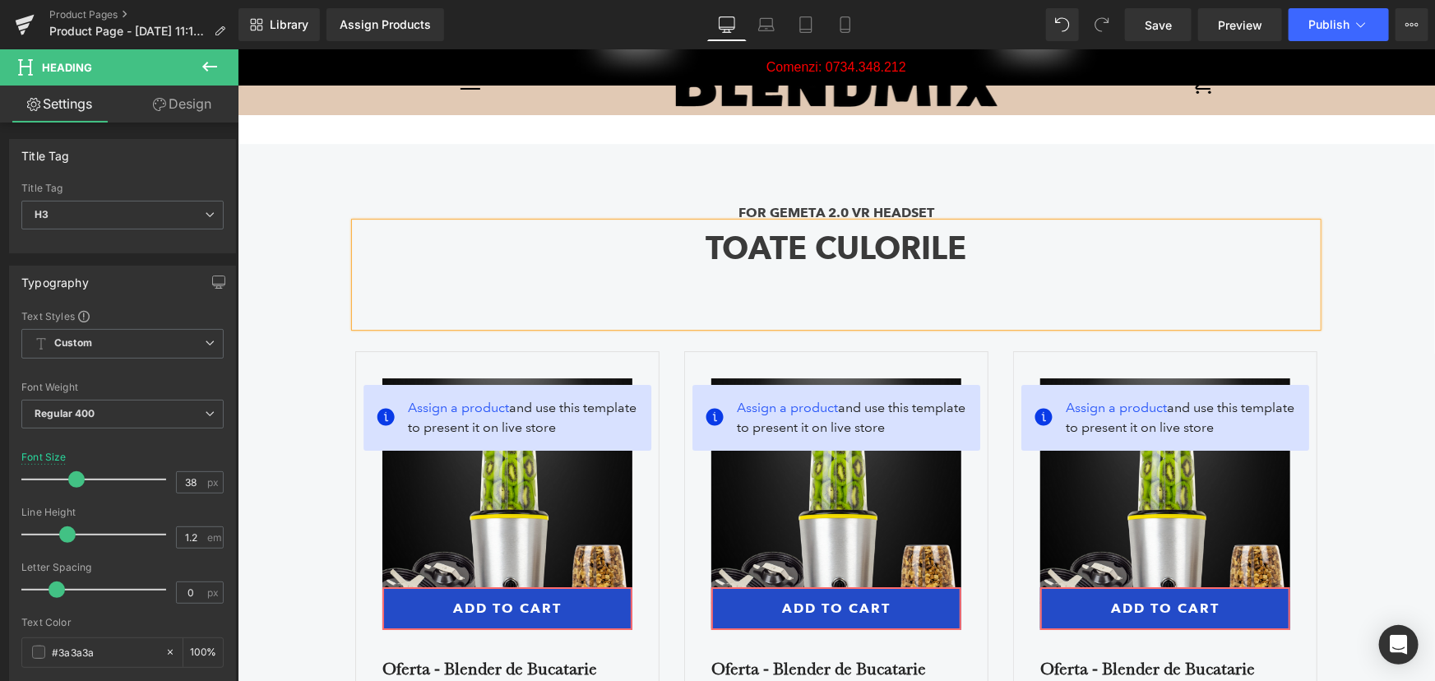
click at [1279, 180] on div "FOR GEMETA 2.0 VR HEADSET Text Block TOATE CULORILE Heading Assign a product an…" at bounding box center [835, 538] width 987 height 721
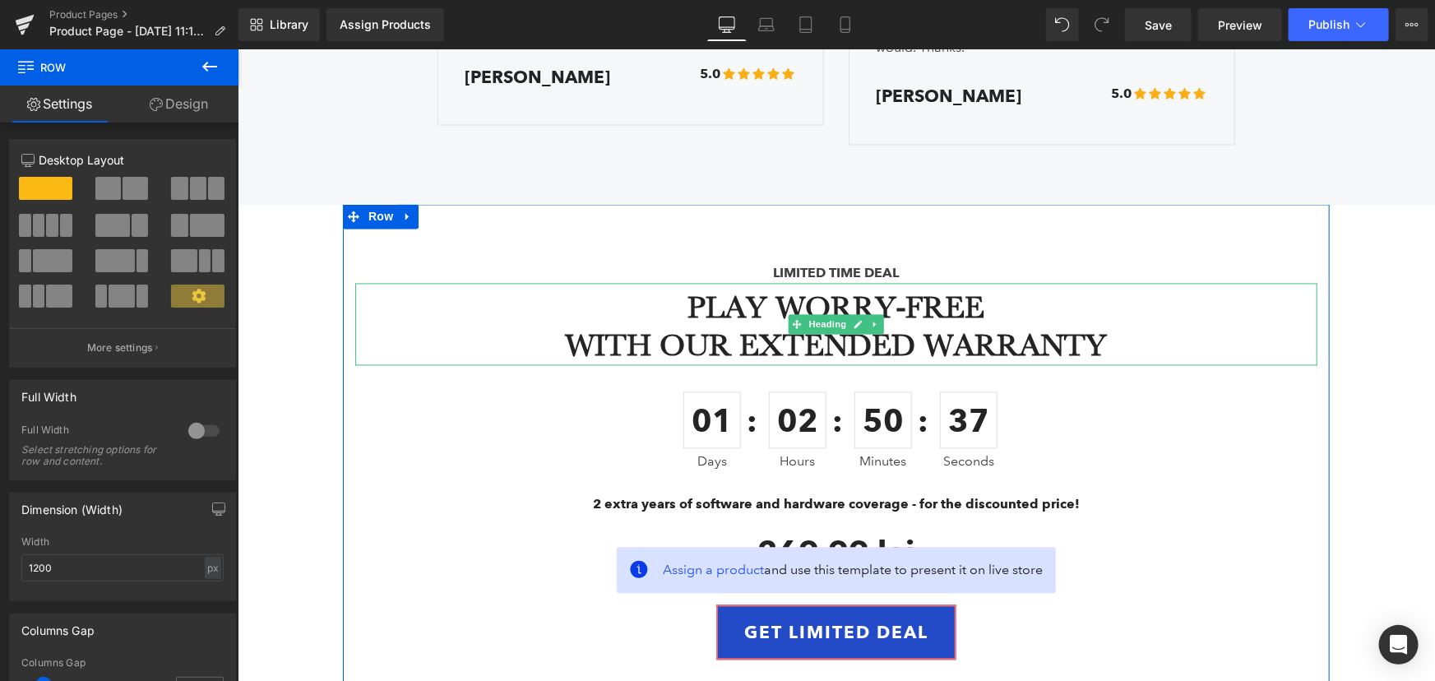
scroll to position [4685, 0]
click at [1092, 348] on b "WITH OUR EXTENDED WARRANTY" at bounding box center [836, 346] width 542 height 36
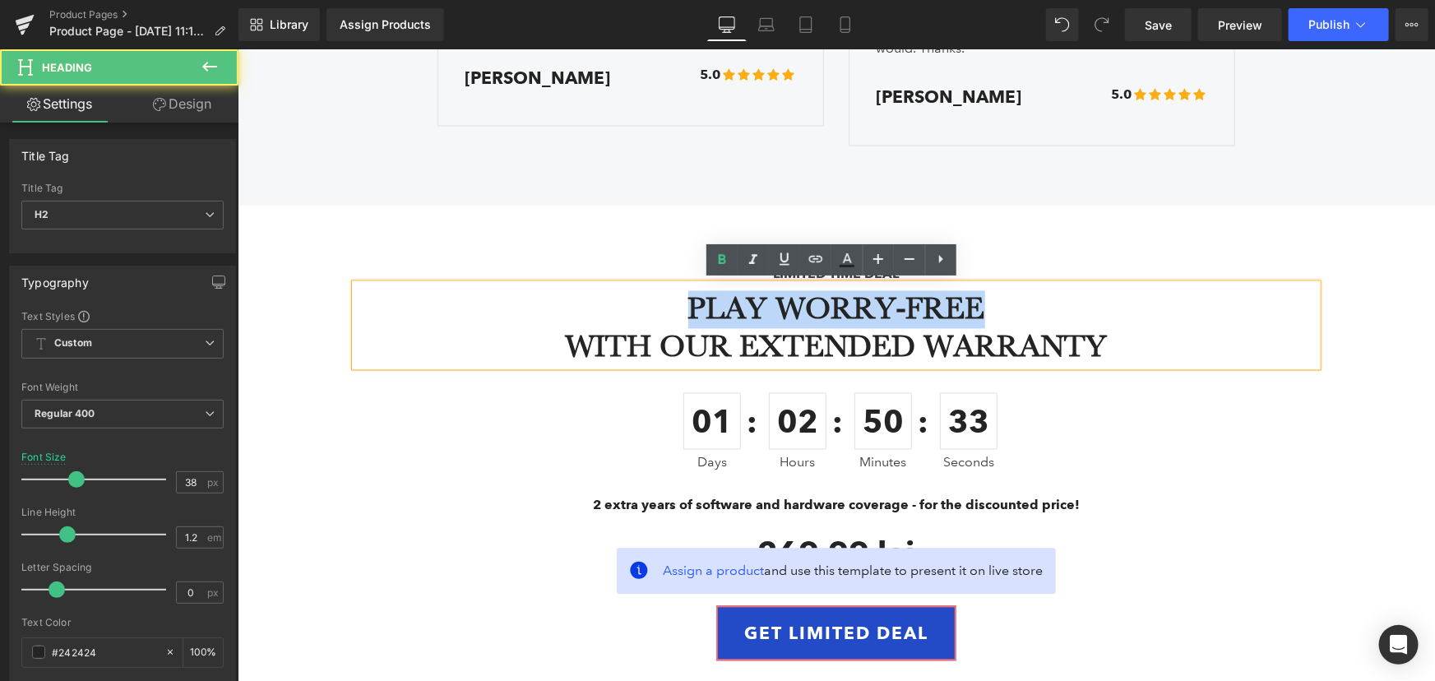
drag, startPoint x: 985, startPoint y: 312, endPoint x: 667, endPoint y: 297, distance: 318.5
click at [667, 297] on h2 "PLAY WORRY-FREE" at bounding box center [835, 309] width 962 height 38
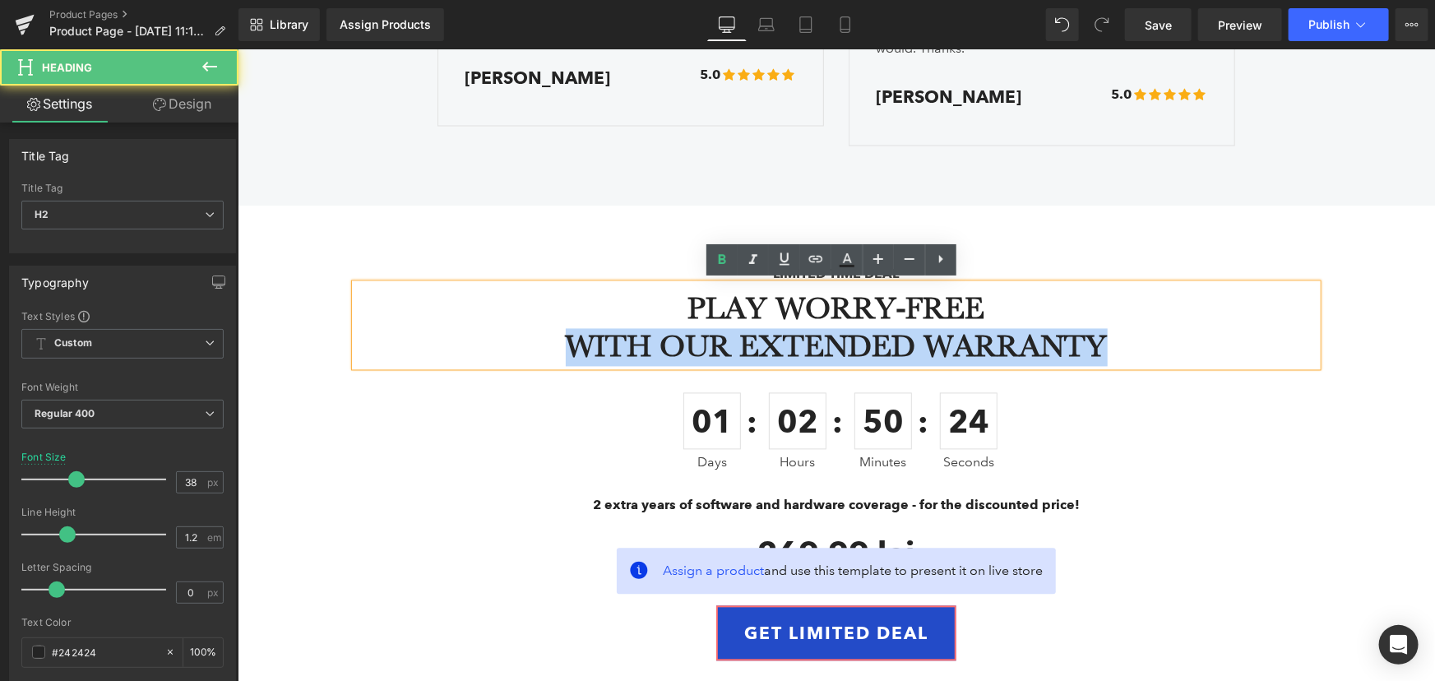
drag, startPoint x: 1104, startPoint y: 350, endPoint x: 533, endPoint y: 357, distance: 571.4
click at [533, 357] on h2 "WITH OUR EXTENDED WARRANTY" at bounding box center [835, 347] width 962 height 38
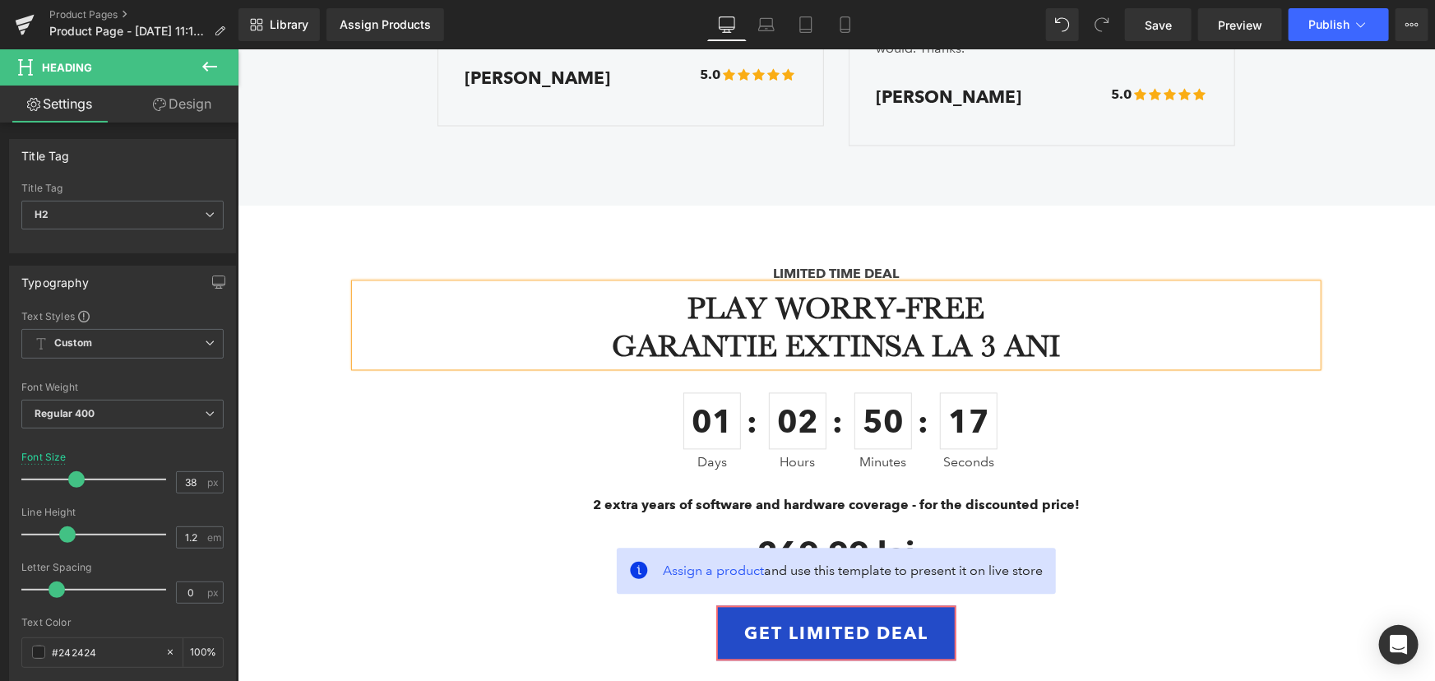
click at [979, 308] on h2 "PLAY WORRY-FREE" at bounding box center [835, 309] width 962 height 38
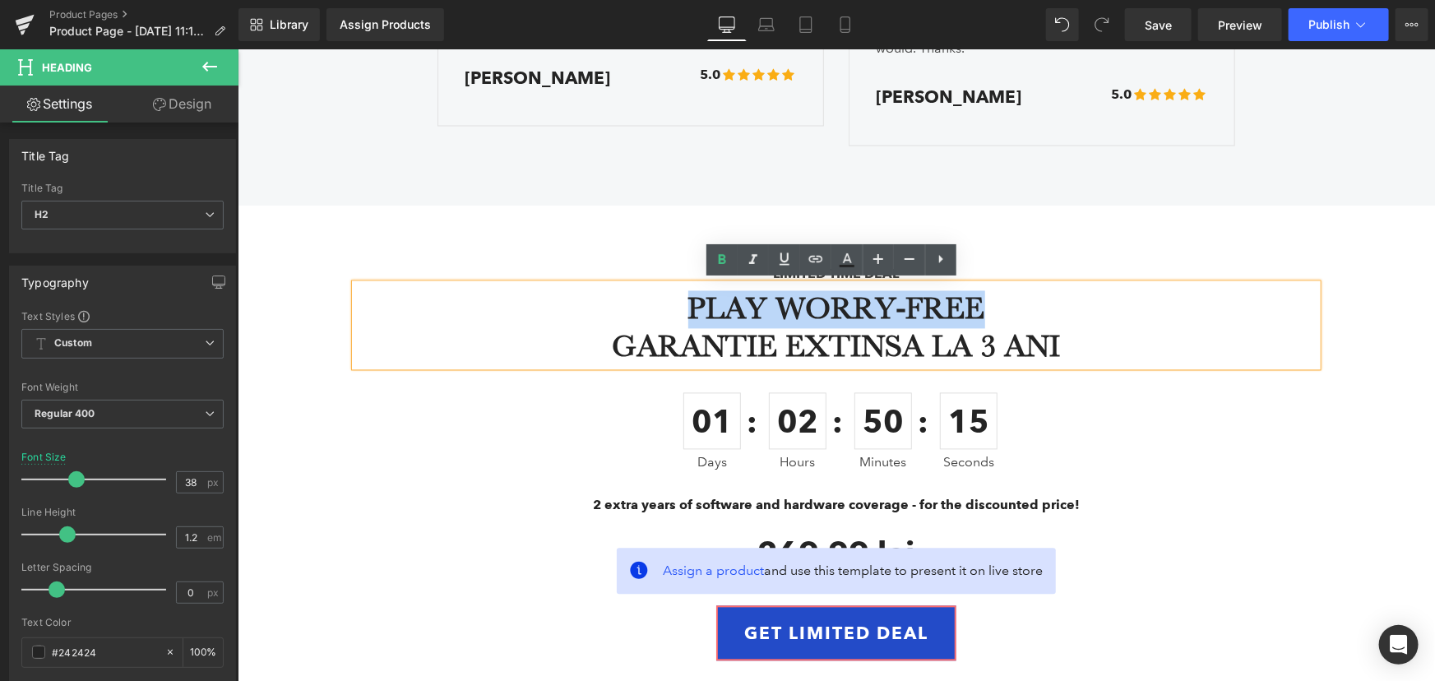
drag, startPoint x: 979, startPoint y: 307, endPoint x: 686, endPoint y: 320, distance: 292.9
click at [686, 320] on h2 "PLAY WORRY-FREE" at bounding box center [835, 309] width 962 height 38
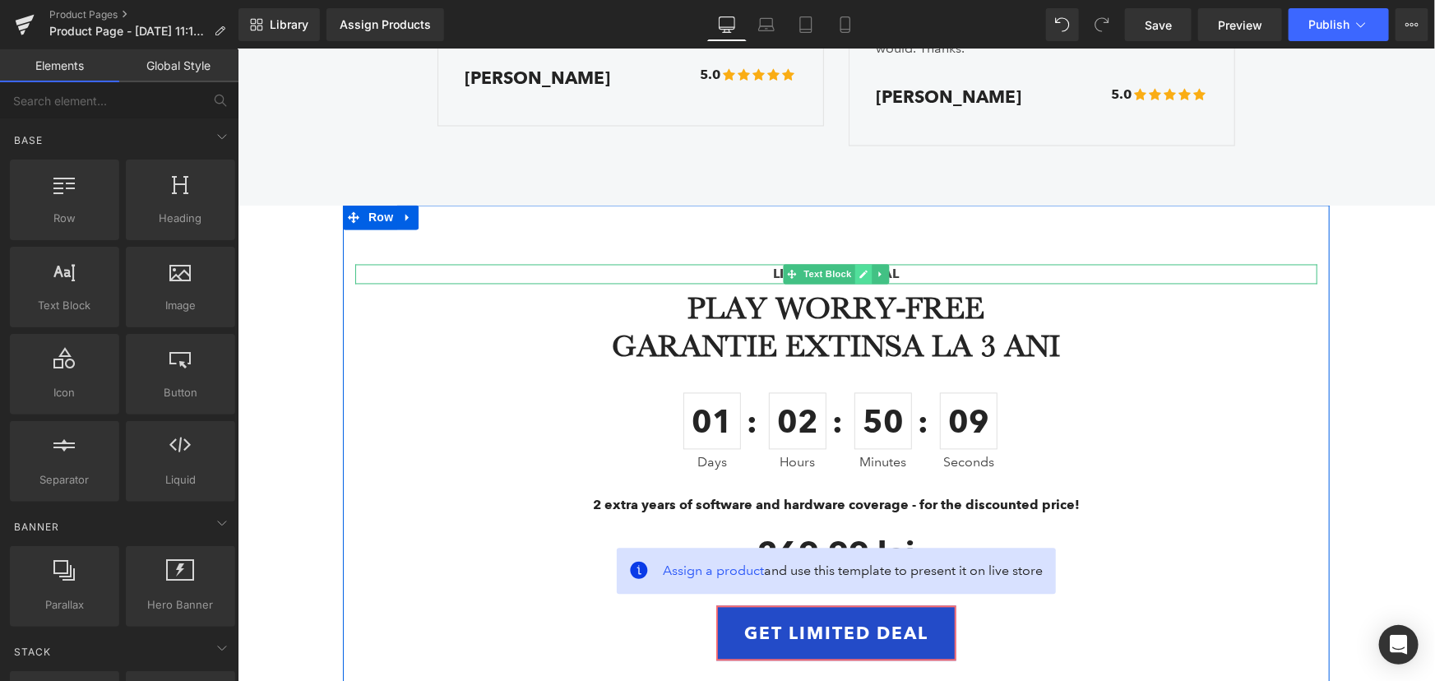
click at [862, 266] on link at bounding box center [862, 274] width 17 height 20
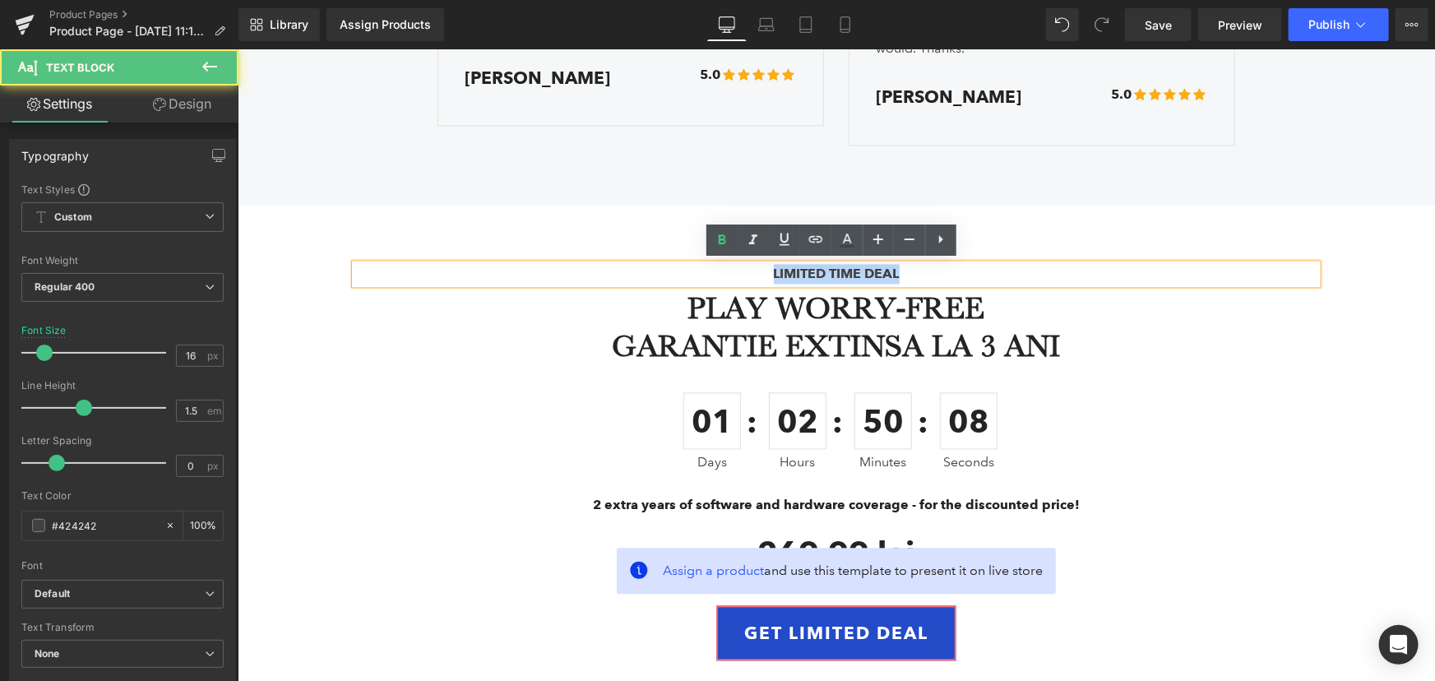
drag, startPoint x: 792, startPoint y: 270, endPoint x: 756, endPoint y: 268, distance: 35.4
click at [756, 268] on p "LIMITED TIME DEAL" at bounding box center [835, 274] width 962 height 20
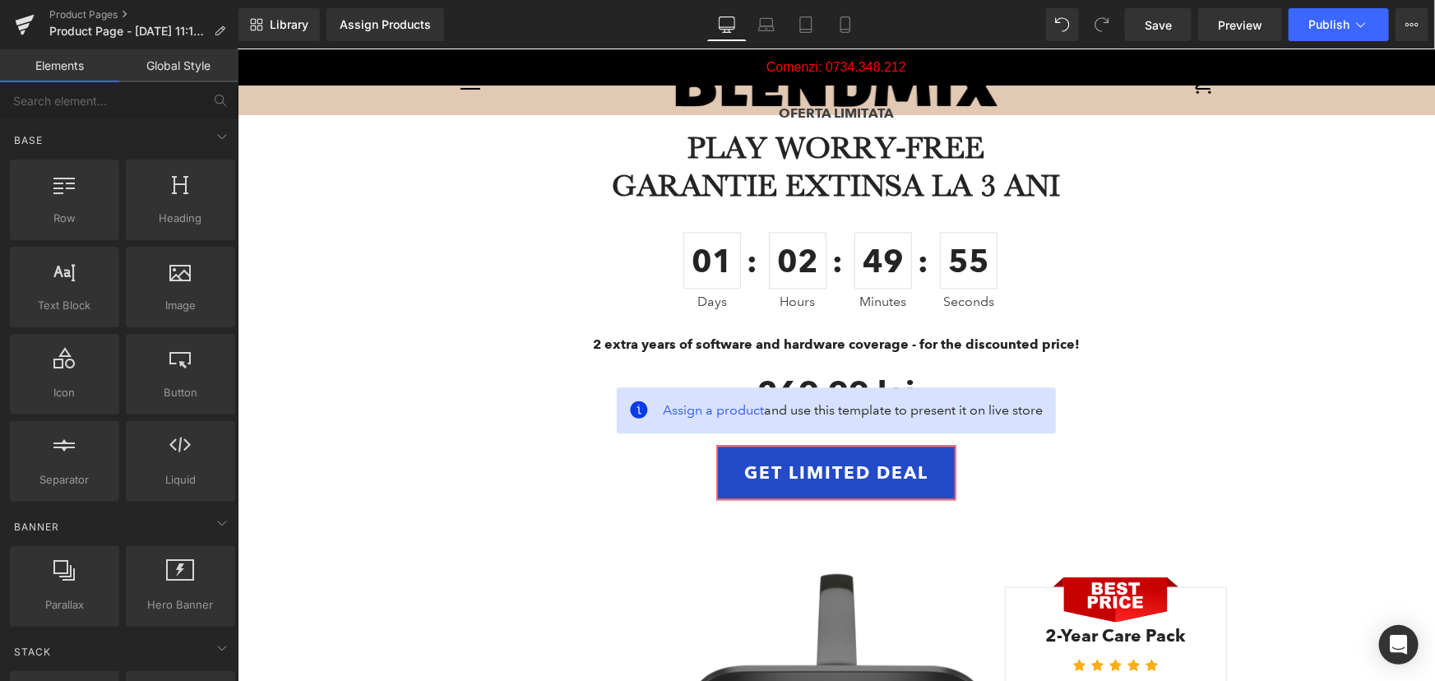
scroll to position [4718, 0]
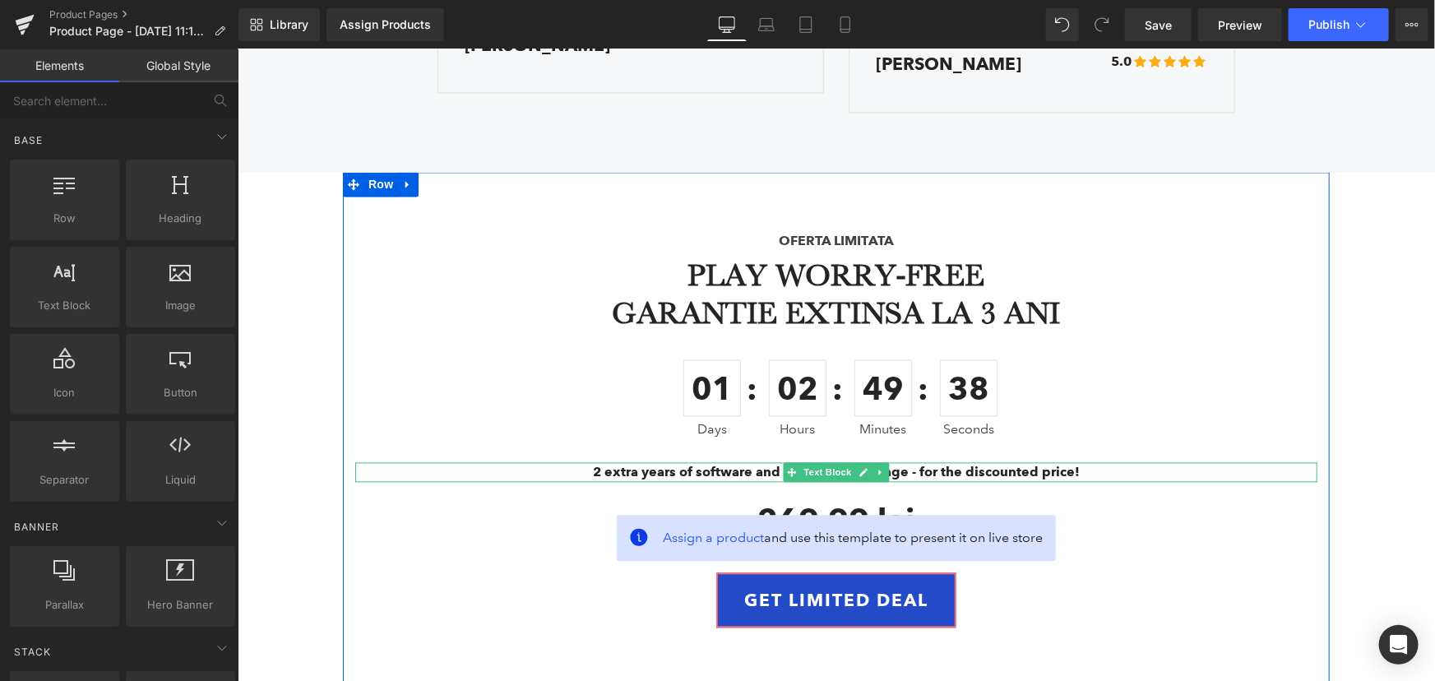
click at [677, 473] on strong "2 extra years of software and hardware coverage - for the discounted price!" at bounding box center [835, 472] width 487 height 16
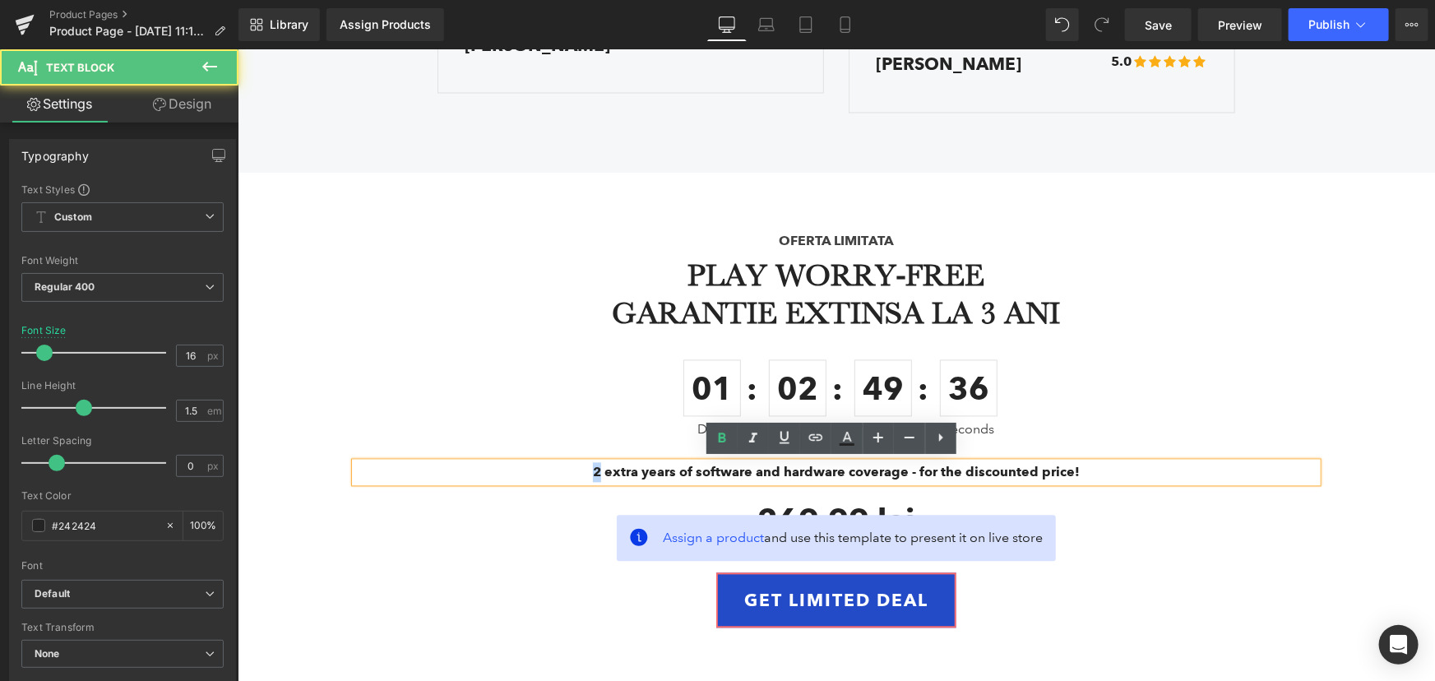
click at [592, 471] on strong "2 extra years of software and hardware coverage - for the discounted price!" at bounding box center [835, 472] width 487 height 16
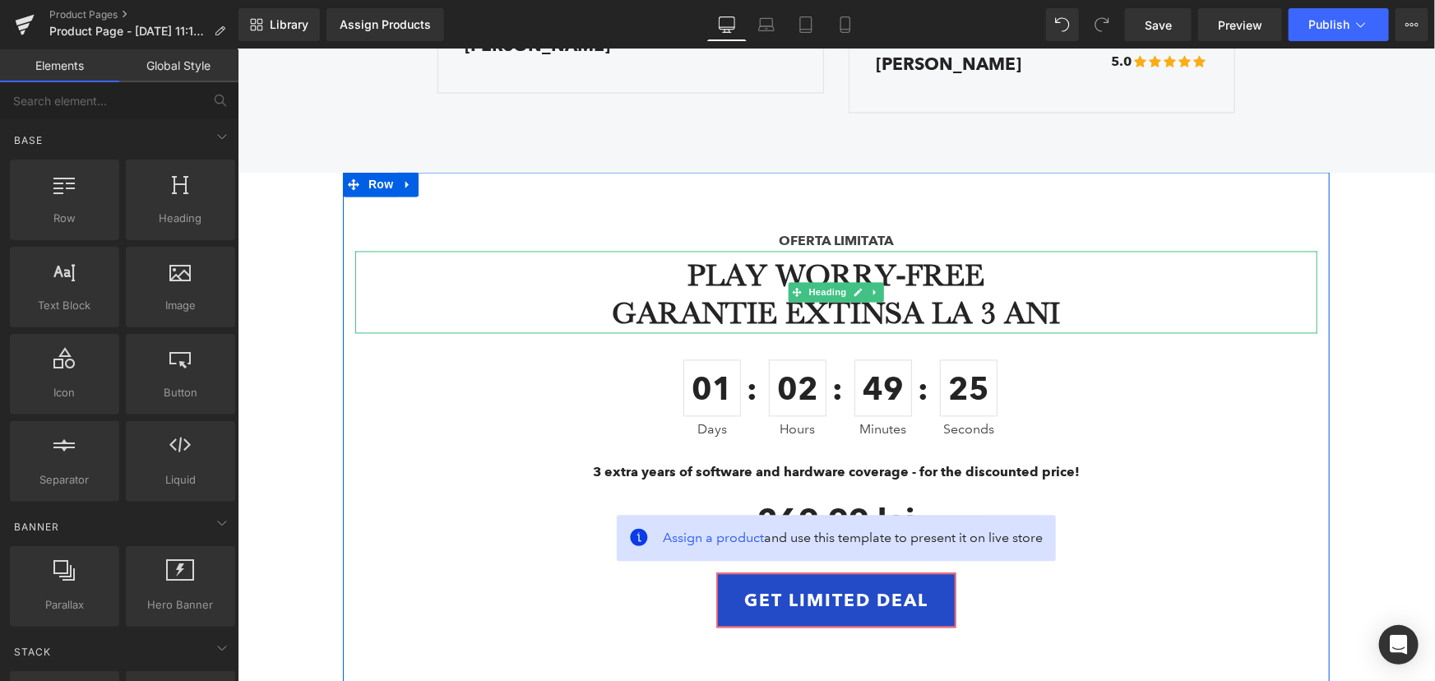
click at [982, 275] on h2 "PLAY WORRY-FREE" at bounding box center [835, 276] width 962 height 38
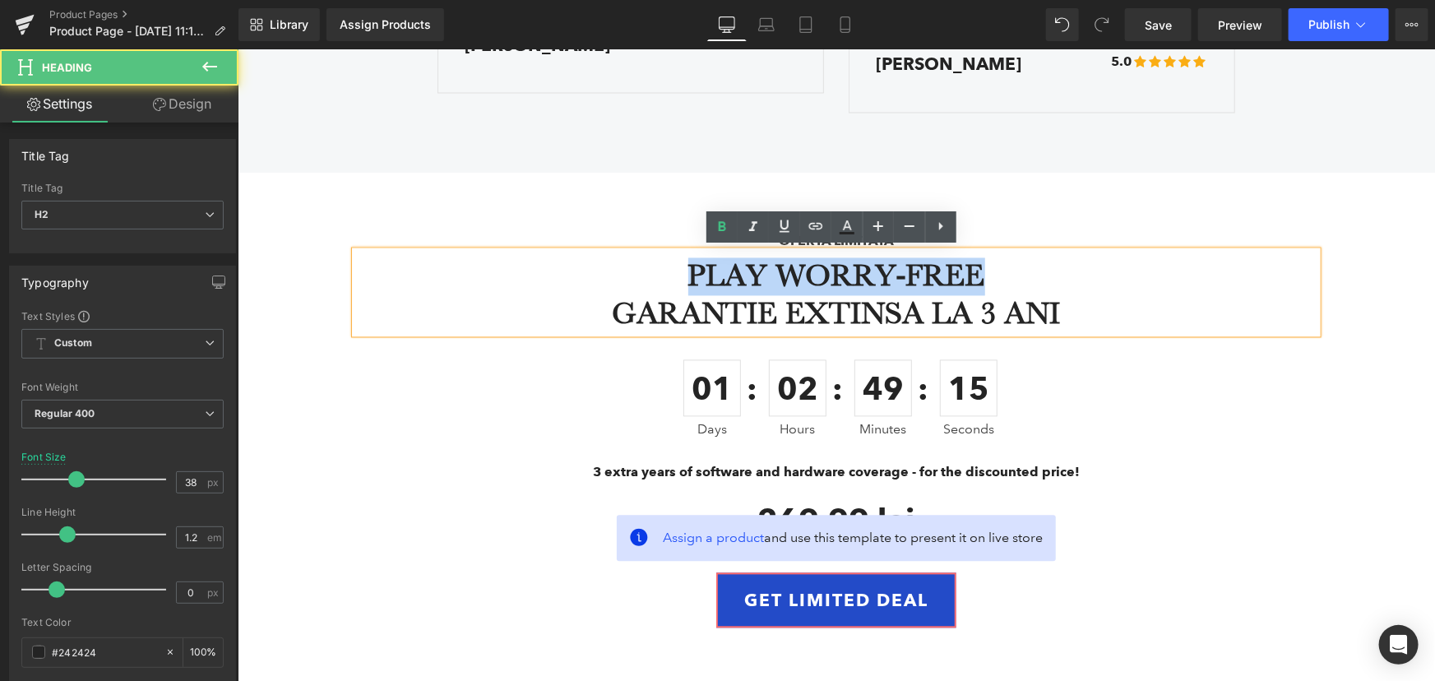
drag, startPoint x: 996, startPoint y: 275, endPoint x: 677, endPoint y: 279, distance: 319.0
click at [677, 279] on h2 "PLAY WORRY-FREE" at bounding box center [835, 276] width 962 height 38
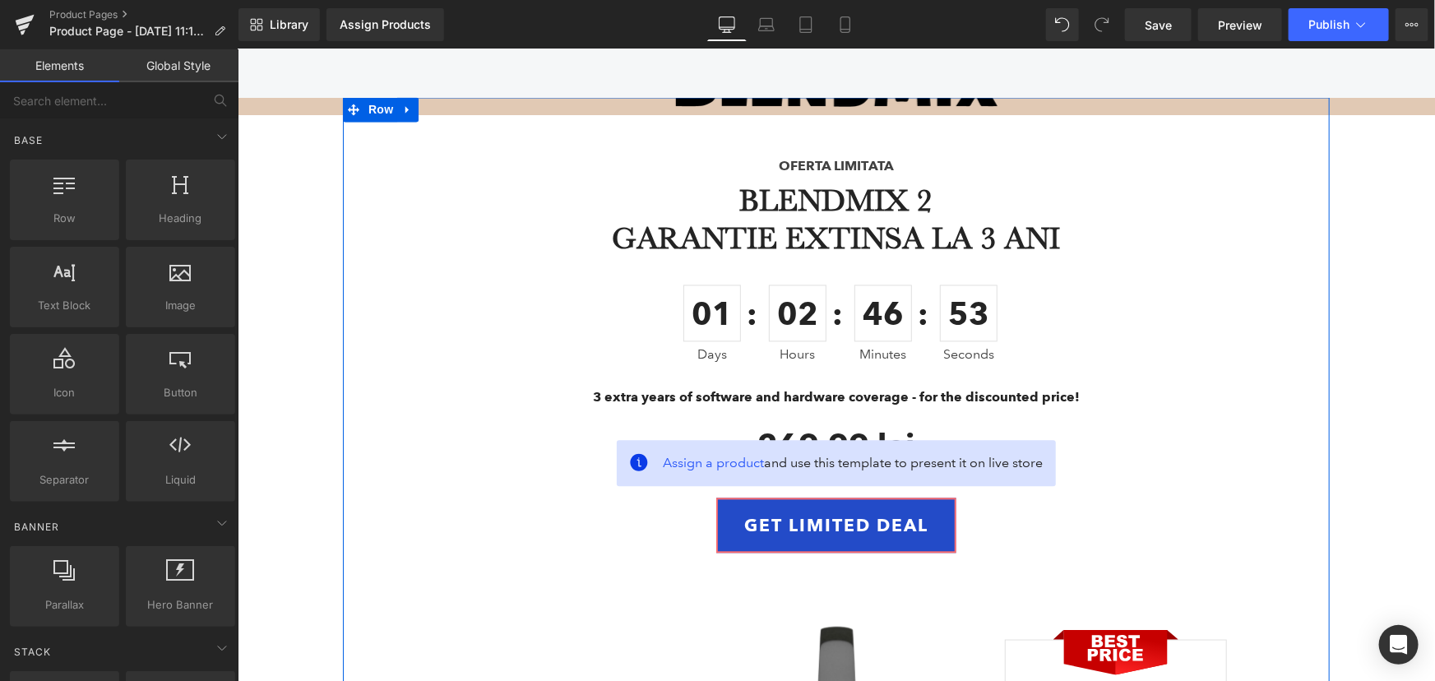
scroll to position [4793, 0]
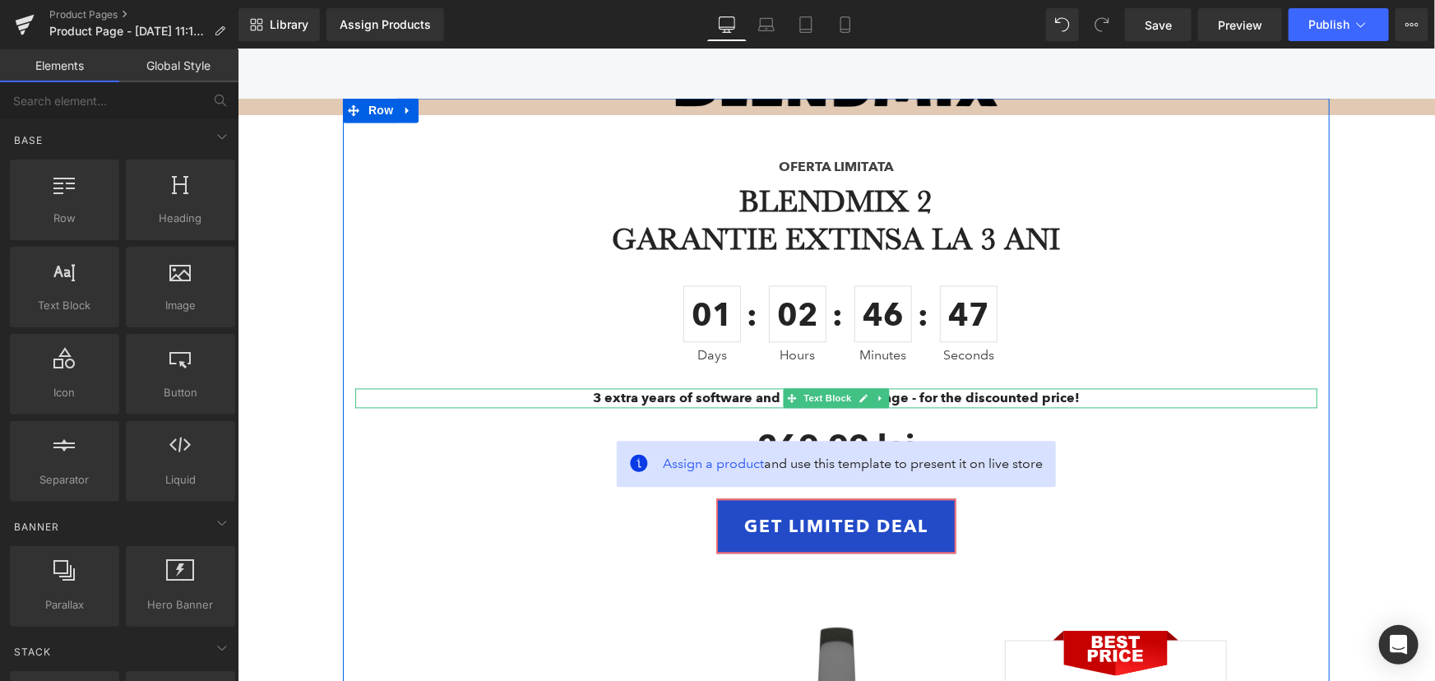
click at [1035, 394] on strong "3 extra years of software and hardware coverage - for the discounted price!" at bounding box center [835, 397] width 487 height 16
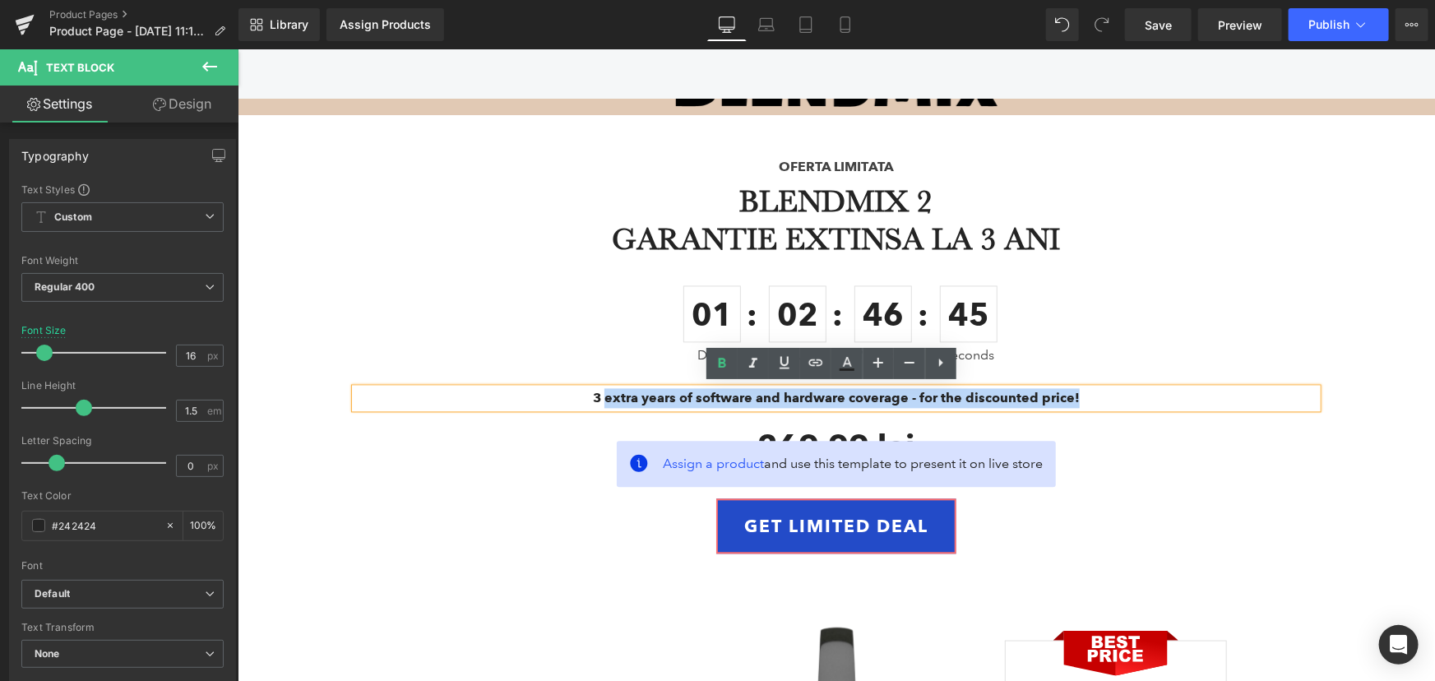
drag, startPoint x: 1078, startPoint y: 394, endPoint x: 604, endPoint y: 394, distance: 473.5
click at [604, 394] on p "3 extra years of software and hardware coverage - for the discounted price!" at bounding box center [835, 397] width 962 height 20
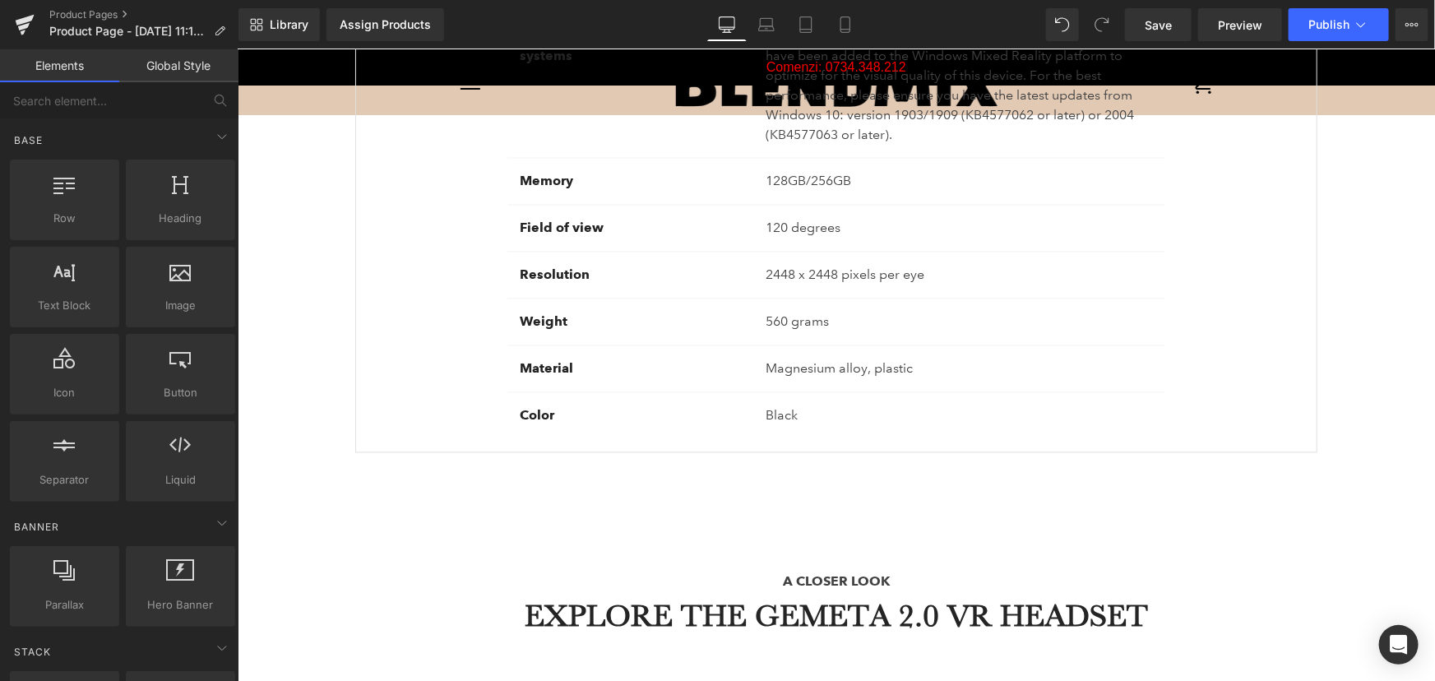
scroll to position [1420, 0]
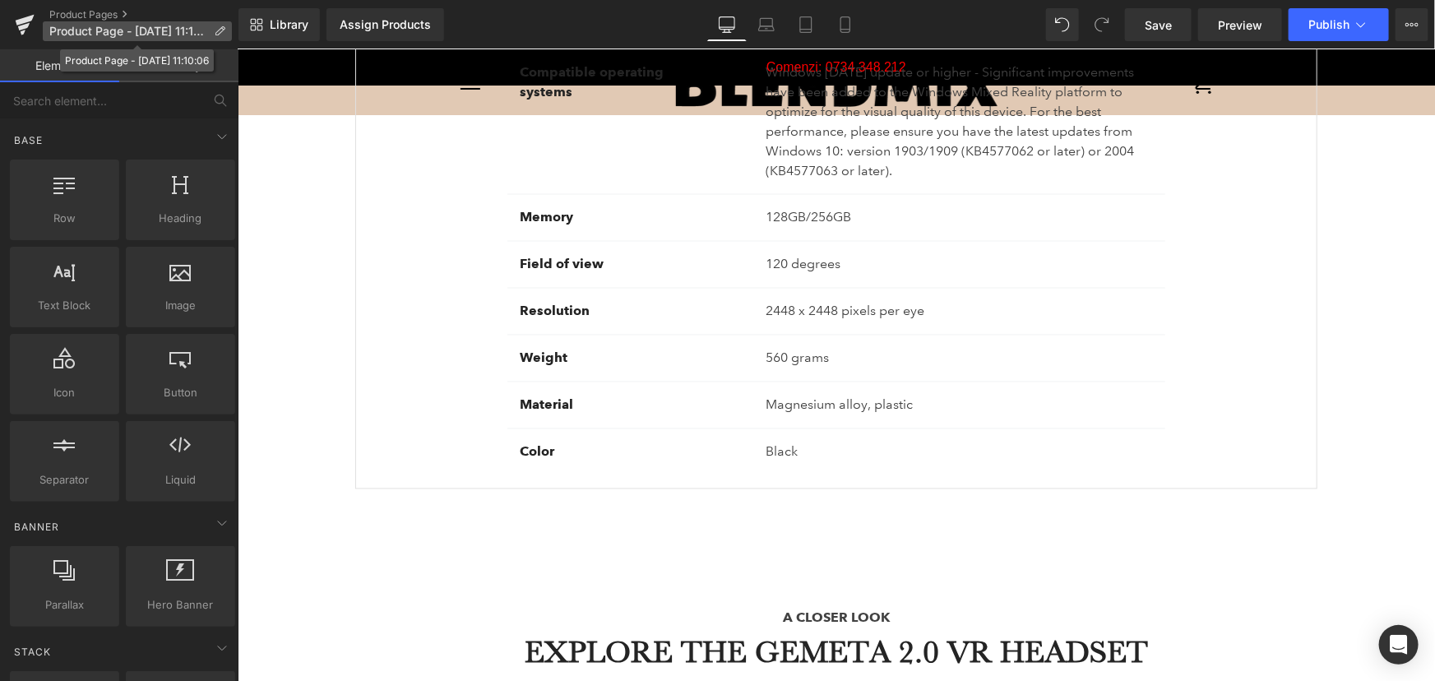
click at [115, 35] on span "Product Page - Sep 17, 11:10:06" at bounding box center [128, 31] width 158 height 13
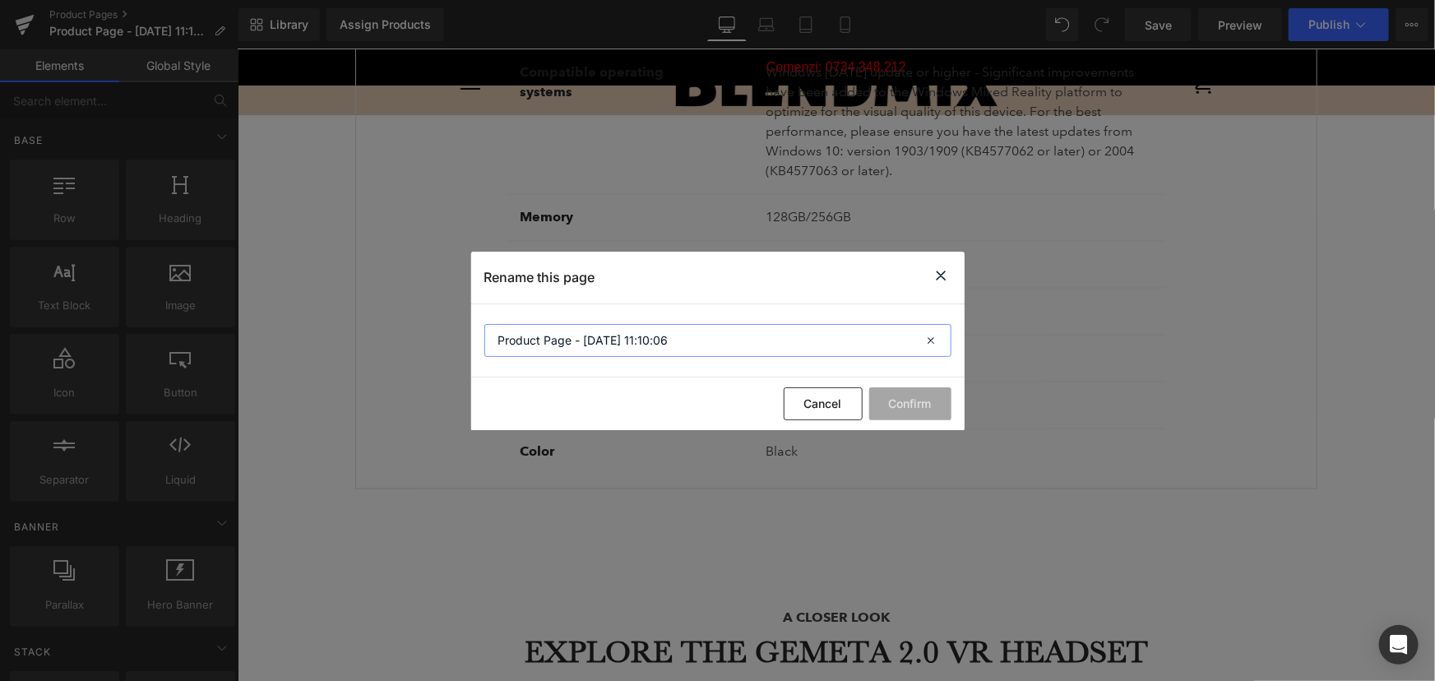
drag, startPoint x: 725, startPoint y: 341, endPoint x: 410, endPoint y: 357, distance: 315.3
click at [410, 357] on div "Rename this page Product Page - Sep 17, 11:10:06 Cancel Confirm" at bounding box center [717, 340] width 1435 height 681
type input "TEST xx1"
click at [915, 396] on button "Confirm" at bounding box center [910, 403] width 82 height 33
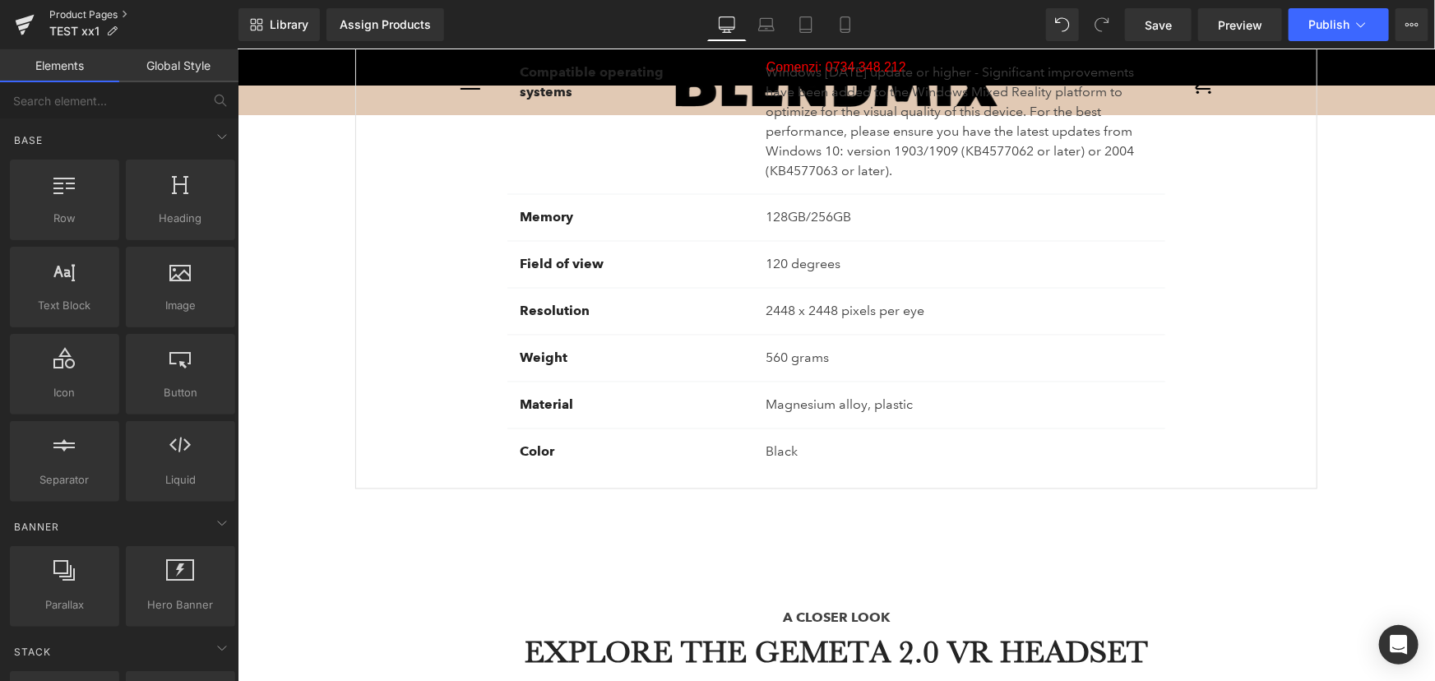
click at [97, 17] on link "Product Pages" at bounding box center [143, 14] width 189 height 13
click at [1172, 20] on span "Save" at bounding box center [1157, 24] width 27 height 17
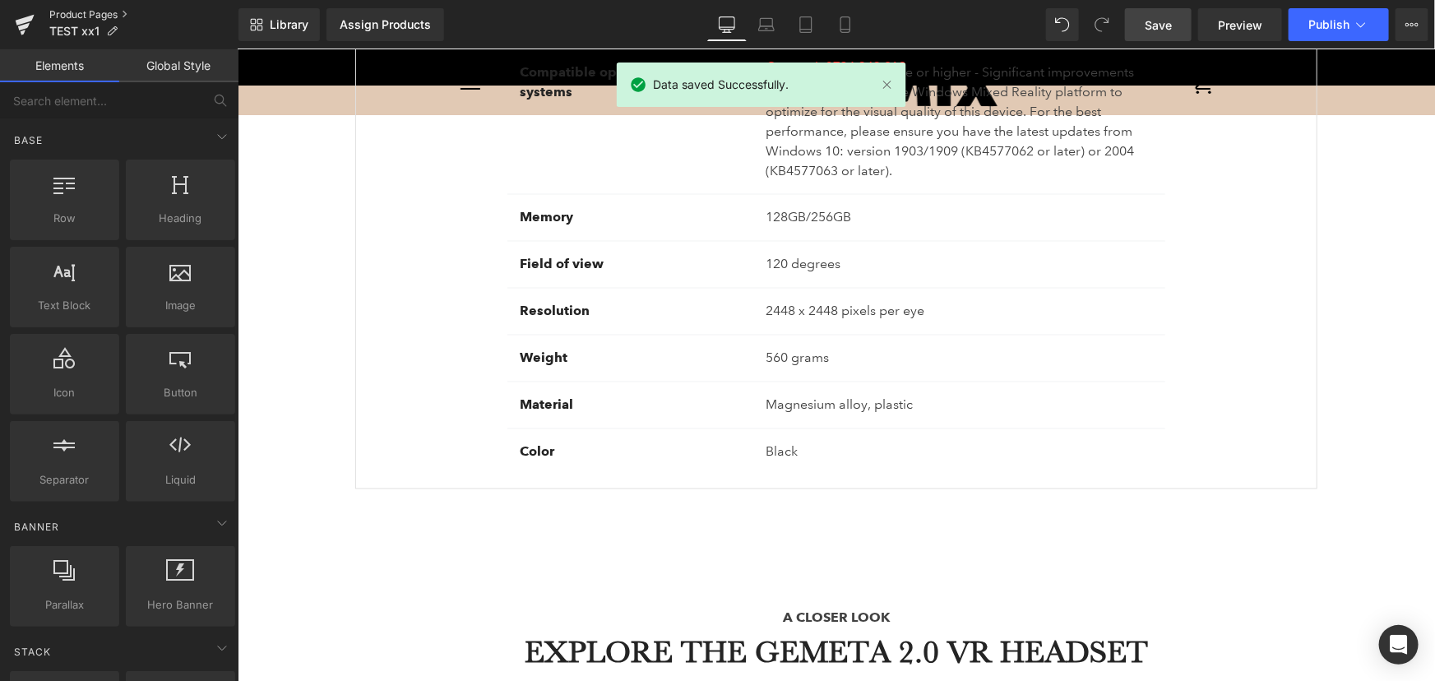
click at [94, 12] on link "Product Pages" at bounding box center [143, 14] width 189 height 13
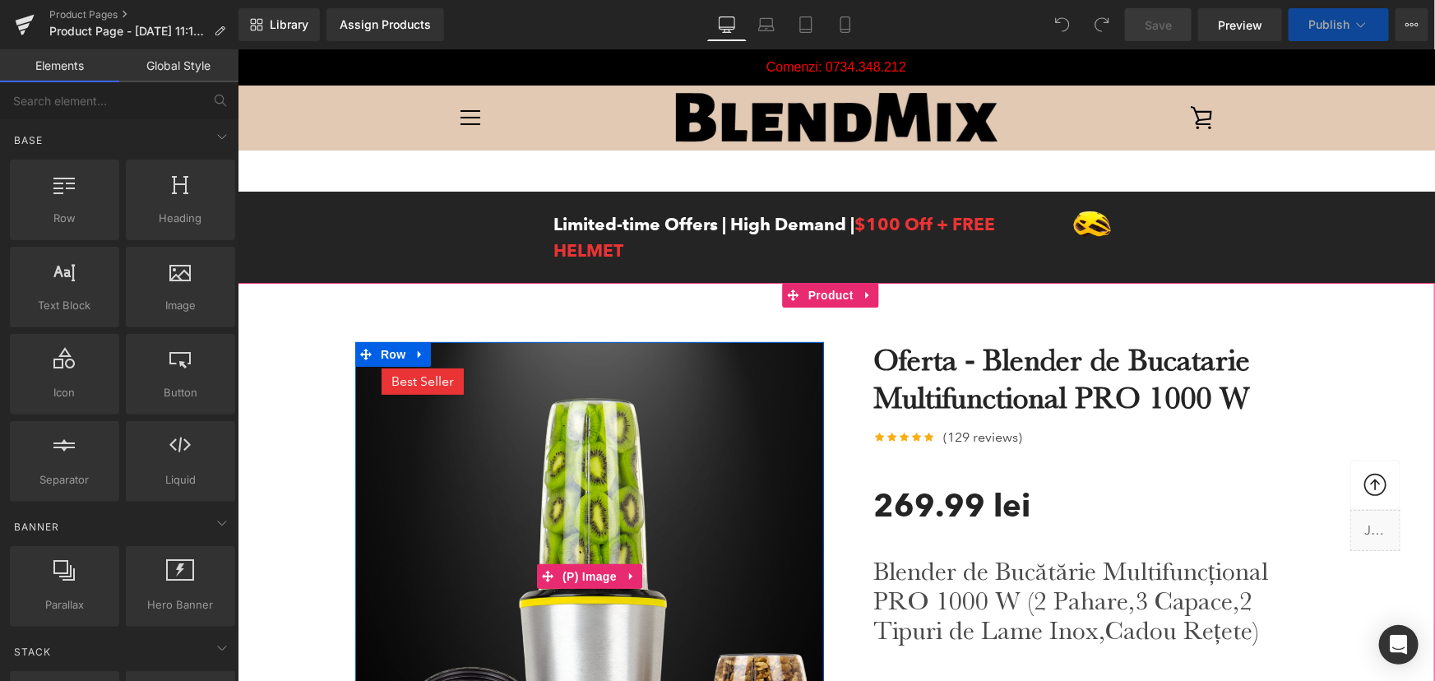
scroll to position [149, 0]
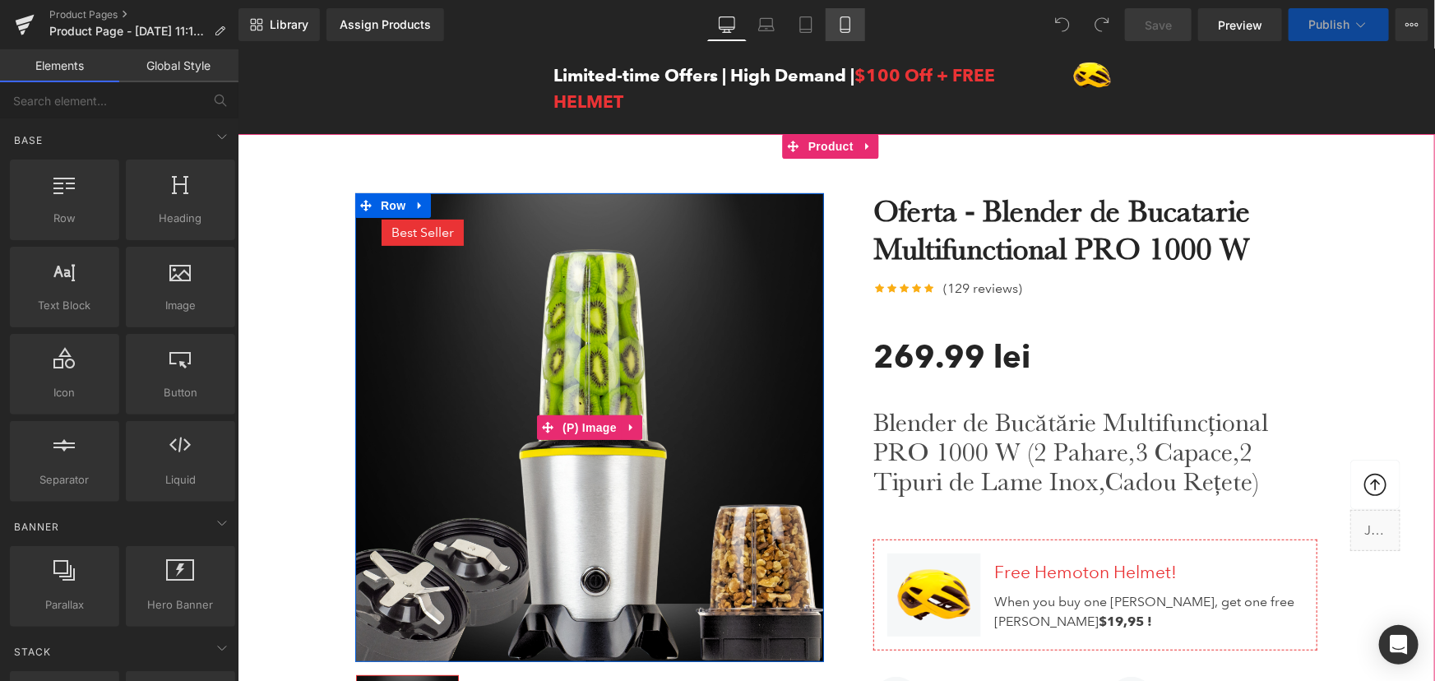
click at [851, 23] on icon at bounding box center [845, 24] width 16 height 16
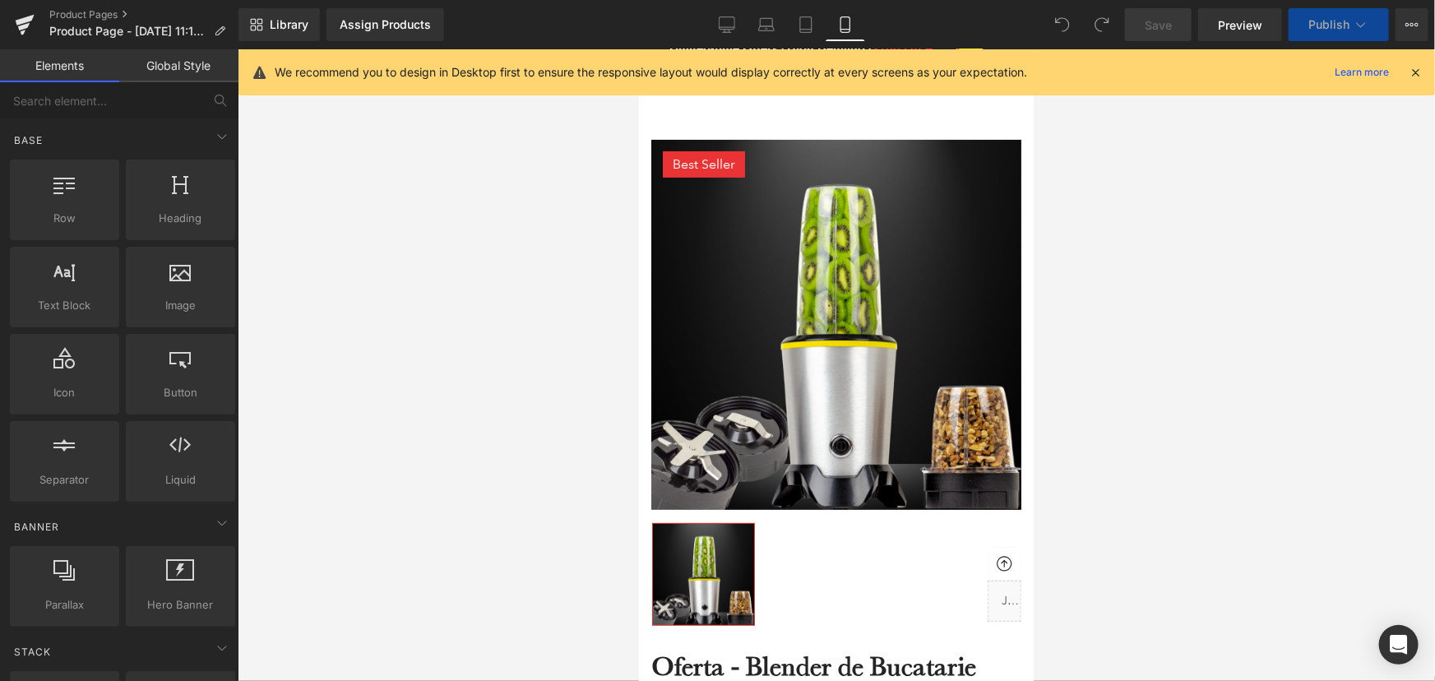
click at [1417, 76] on icon at bounding box center [1414, 72] width 15 height 15
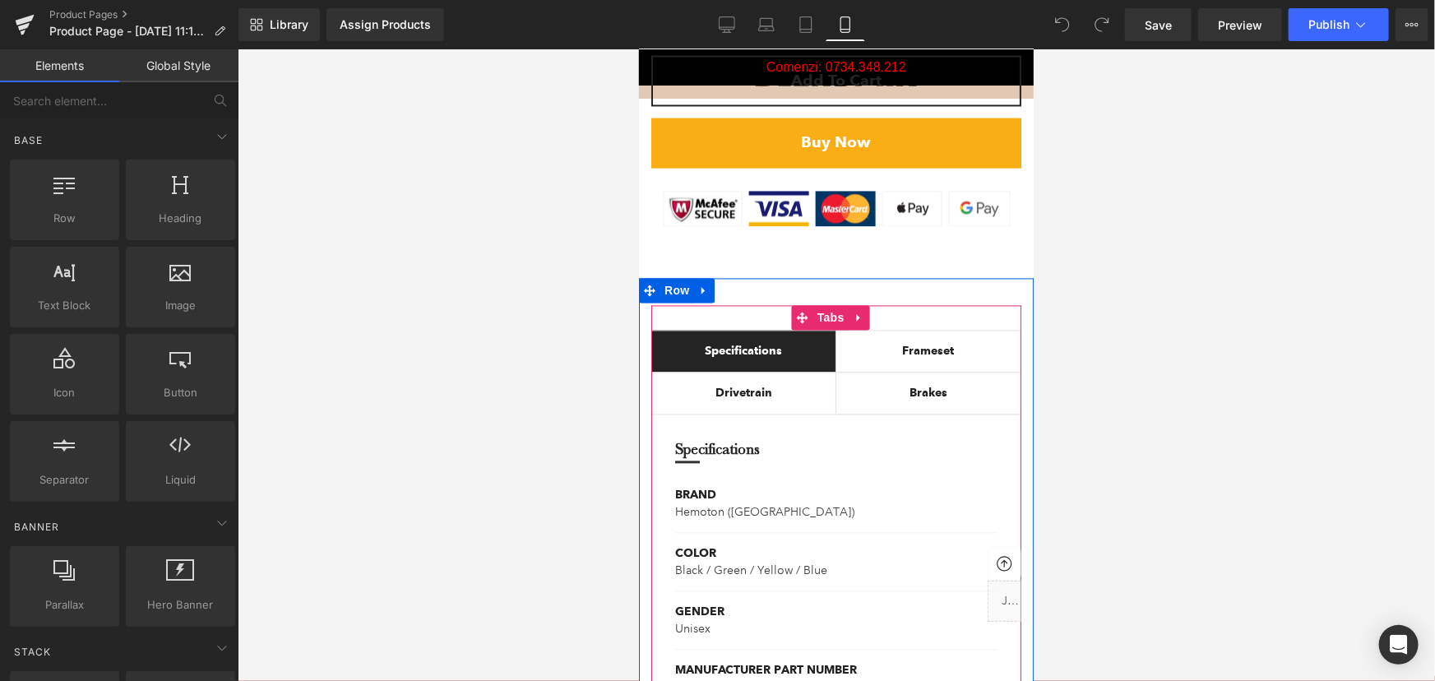
scroll to position [1644, 0]
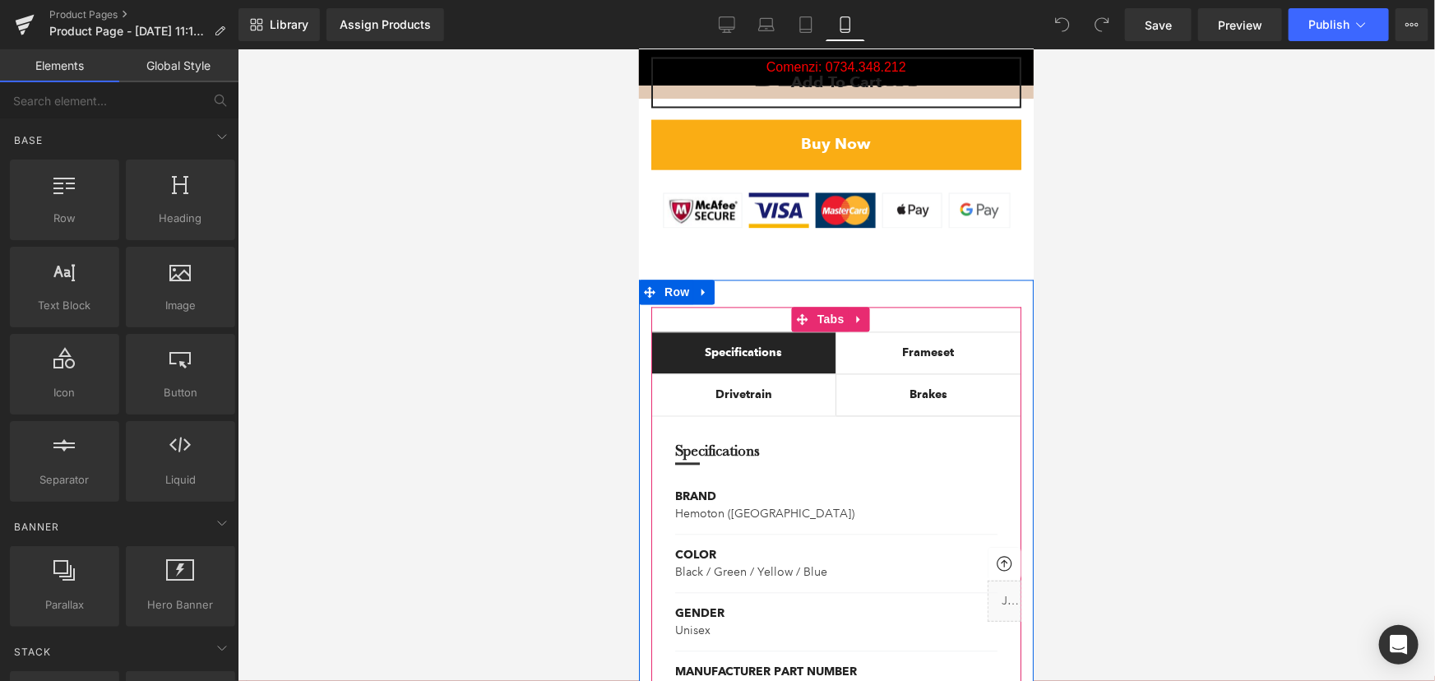
click at [938, 343] on div "Frameset Text Block" at bounding box center [927, 351] width 151 height 17
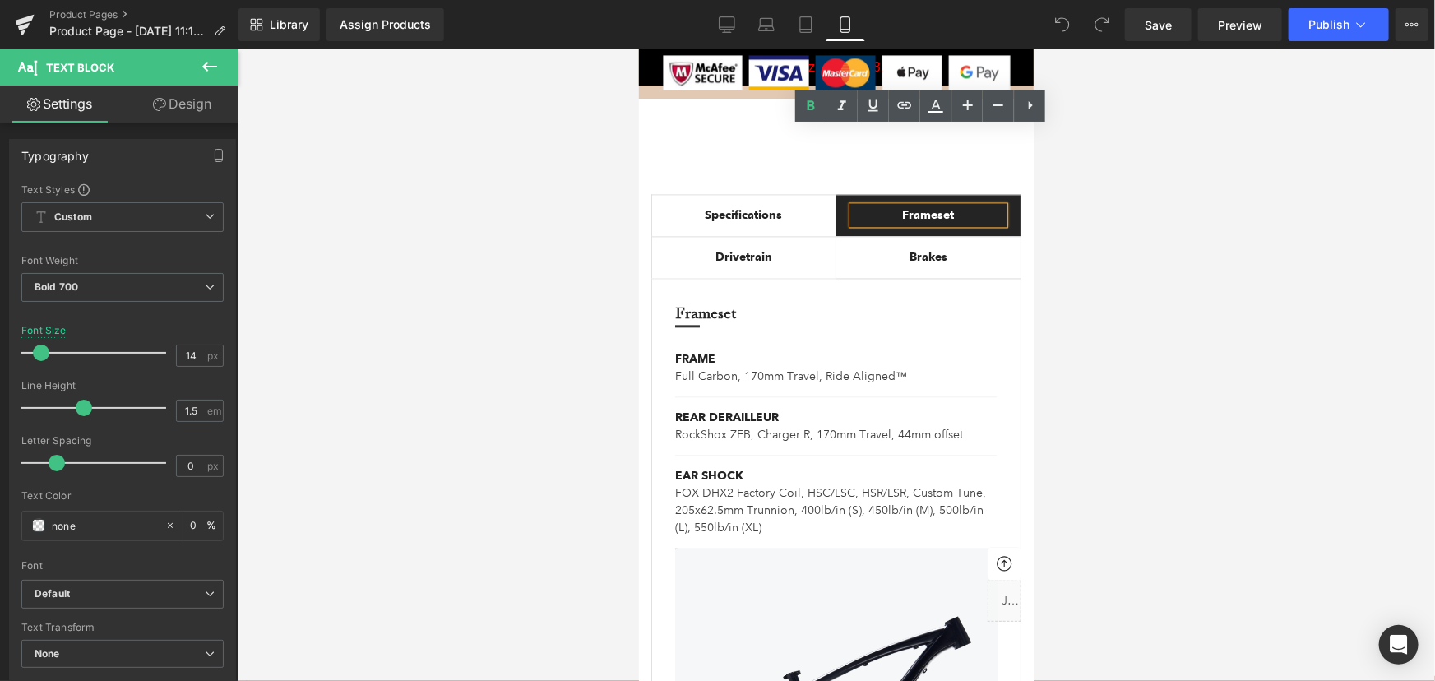
scroll to position [1718, 0]
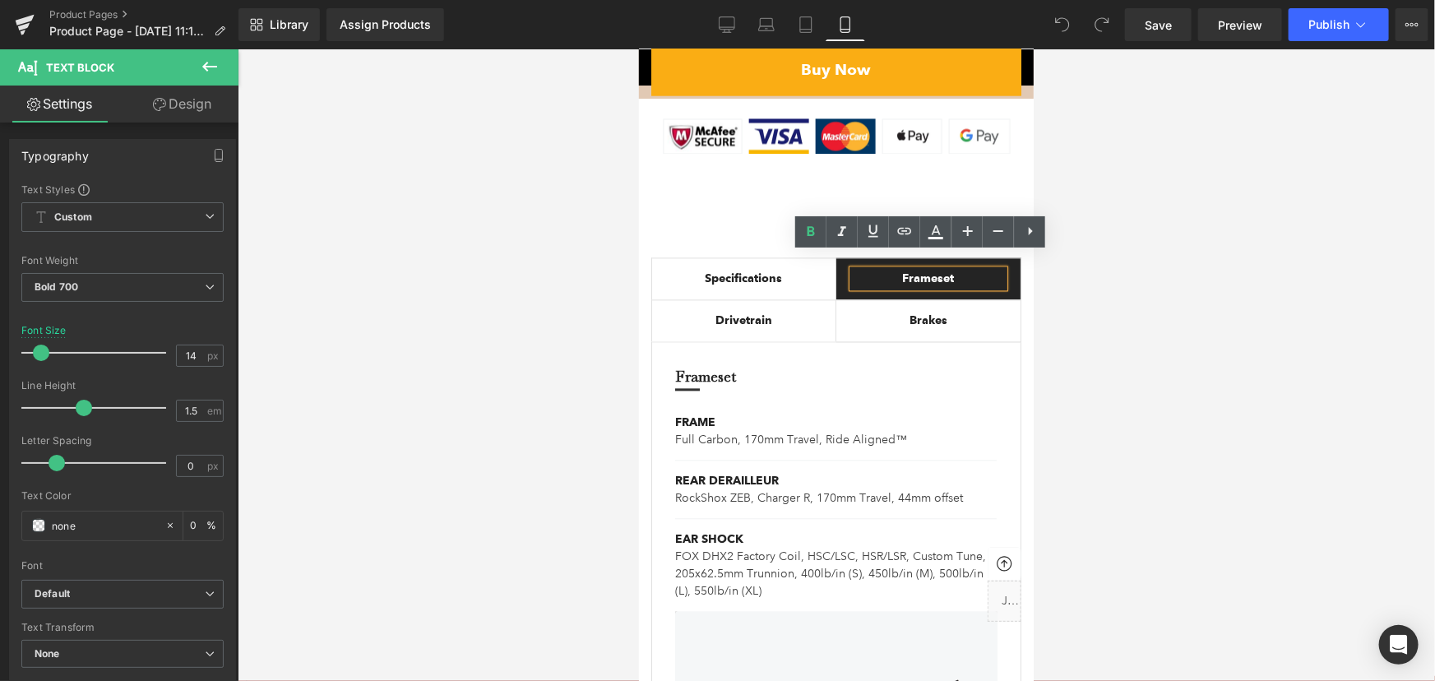
click at [737, 269] on div "Specifications" at bounding box center [743, 277] width 150 height 17
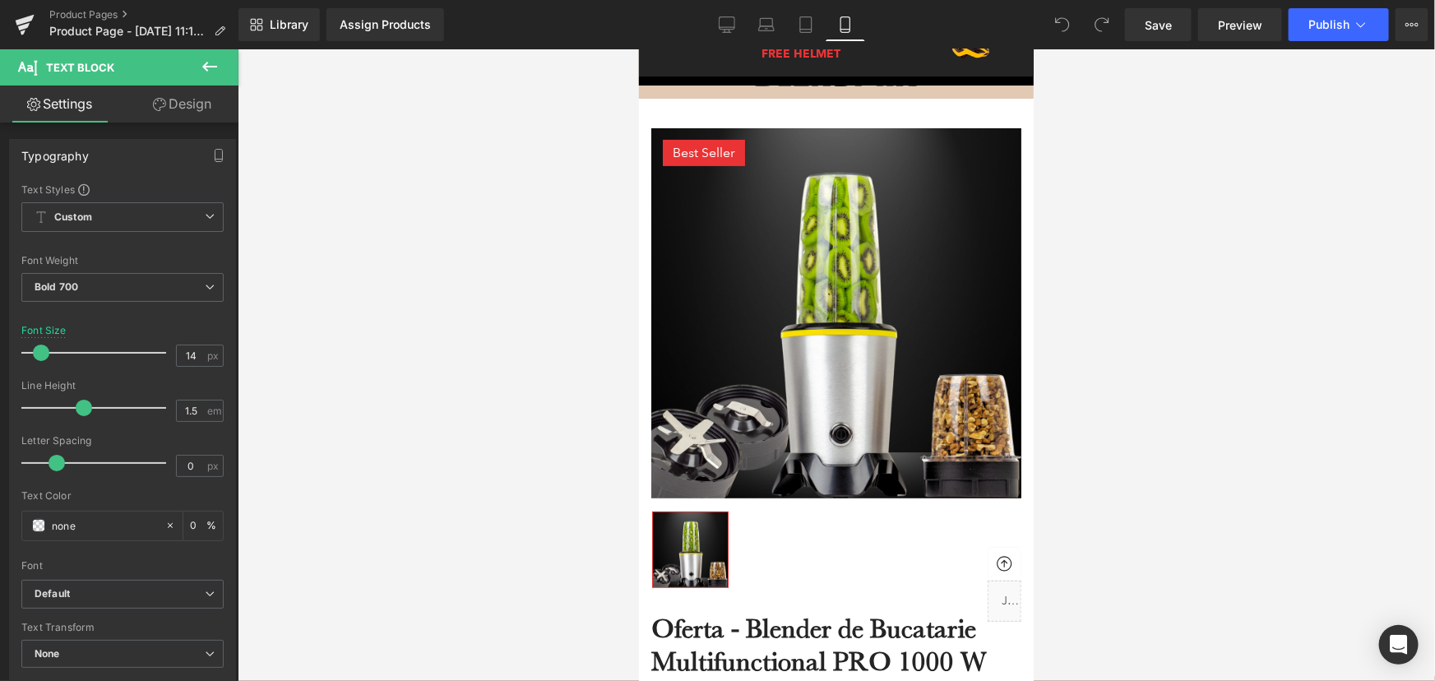
scroll to position [146, 0]
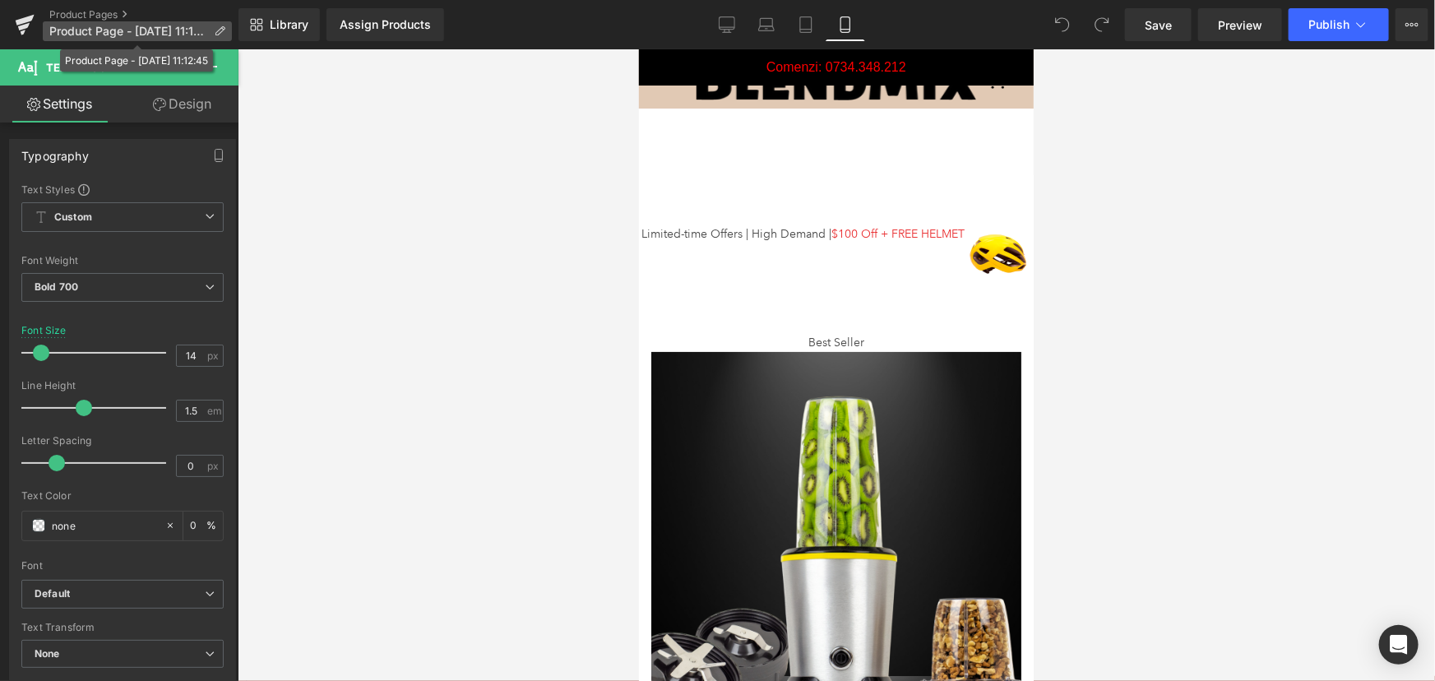
click at [218, 26] on icon at bounding box center [220, 31] width 12 height 12
